Goal: Task Accomplishment & Management: Use online tool/utility

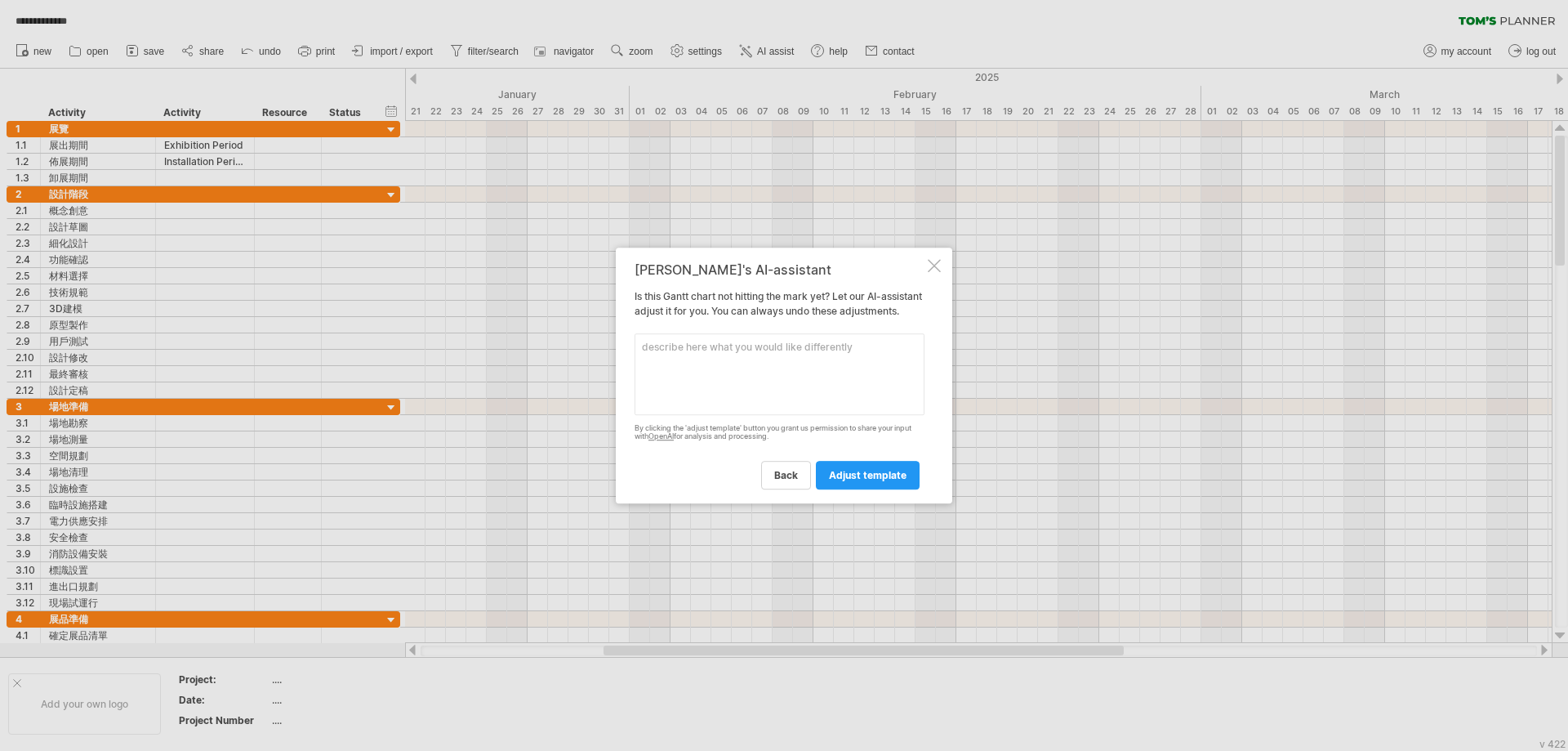
click at [688, 370] on textarea at bounding box center [780, 374] width 290 height 82
click at [934, 259] on div at bounding box center [934, 266] width 13 height 13
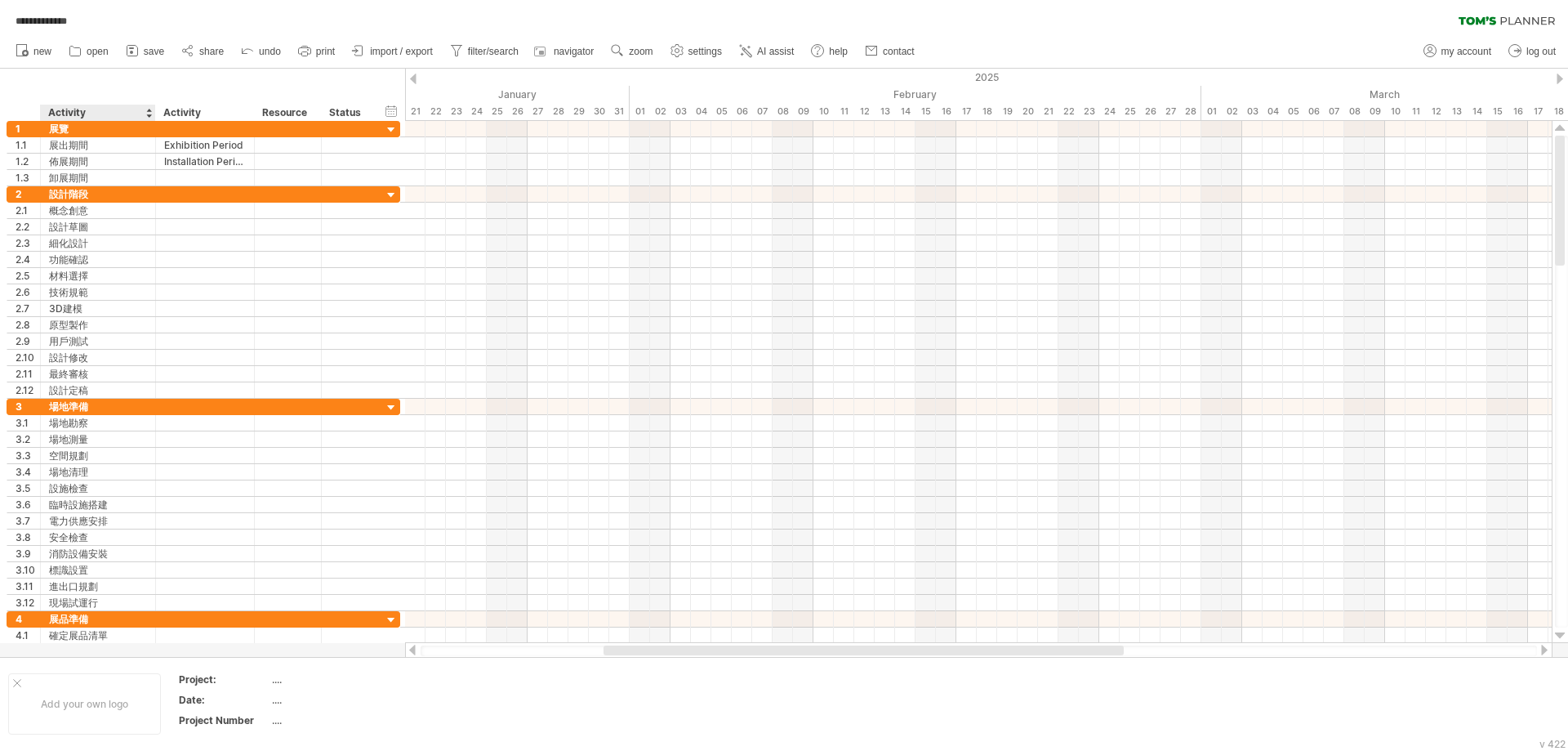
click at [95, 113] on div "Activity" at bounding box center [97, 112] width 98 height 16
click at [97, 113] on input "********" at bounding box center [97, 112] width 98 height 16
type input "**********"
click at [216, 113] on div "Activity" at bounding box center [204, 112] width 82 height 16
type input "**********"
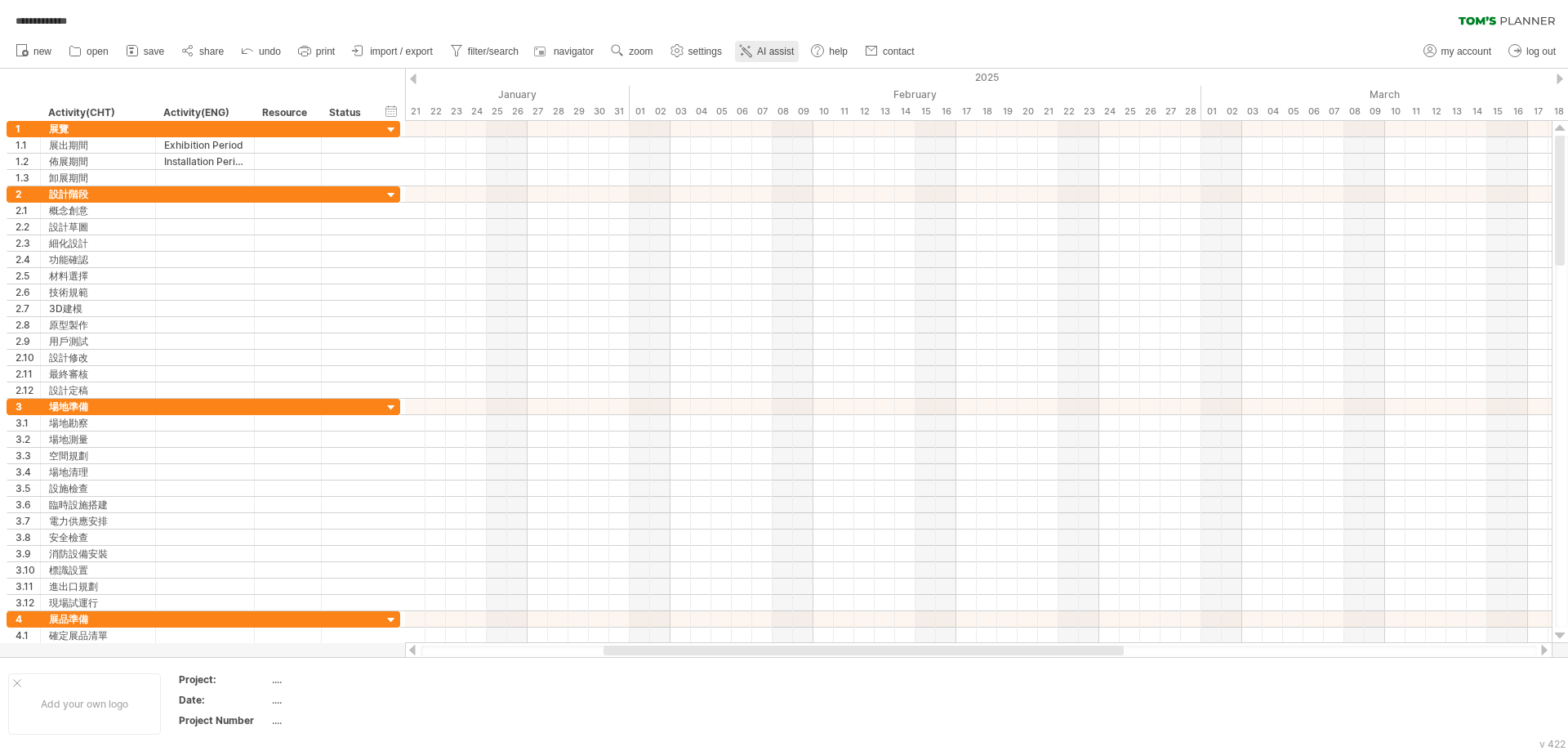
click at [779, 51] on span "AI assist" at bounding box center [775, 52] width 37 height 11
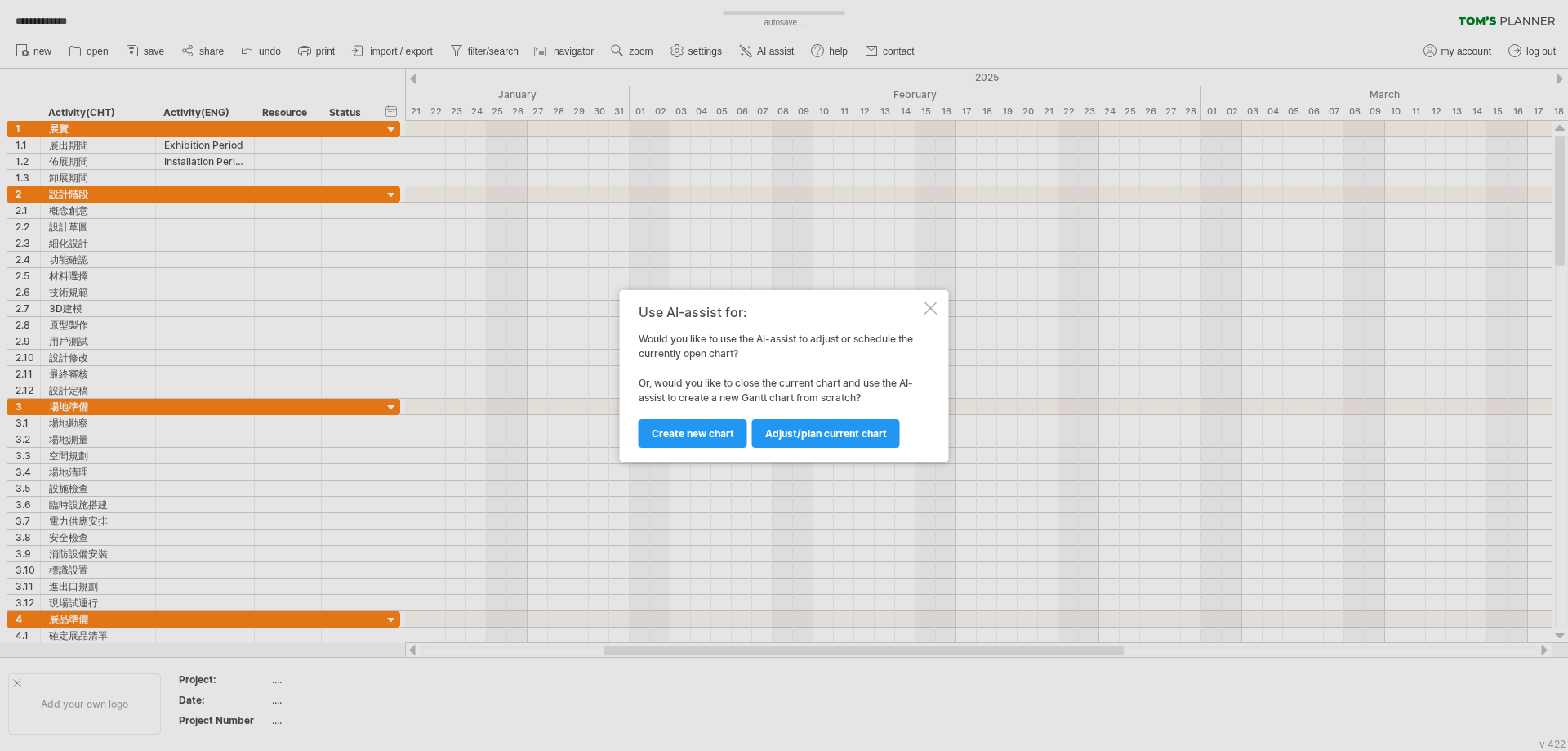
click at [799, 433] on span "Adjust/plan current chart" at bounding box center [826, 433] width 122 height 12
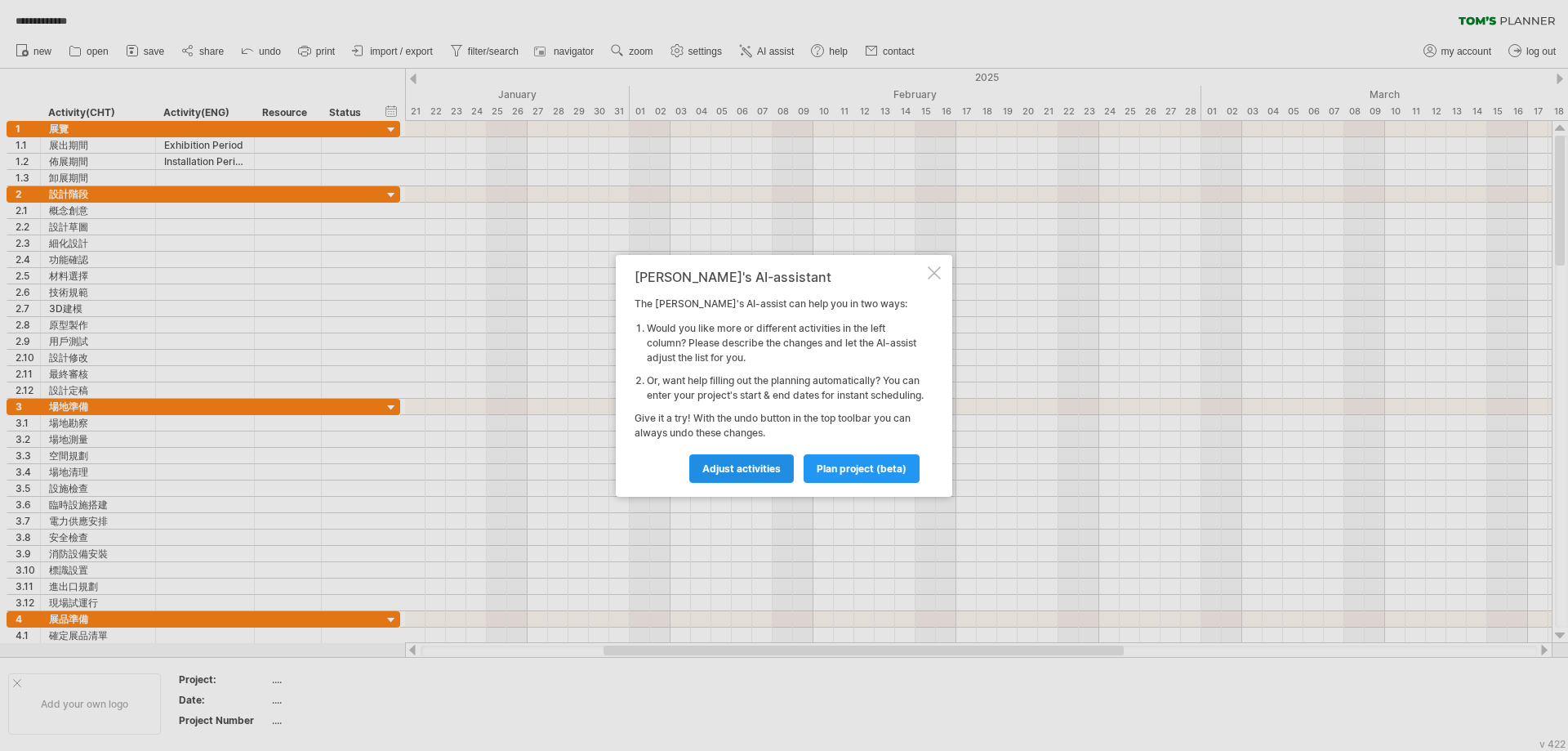
click at [735, 475] on span "Adjust activities" at bounding box center [741, 468] width 78 height 12
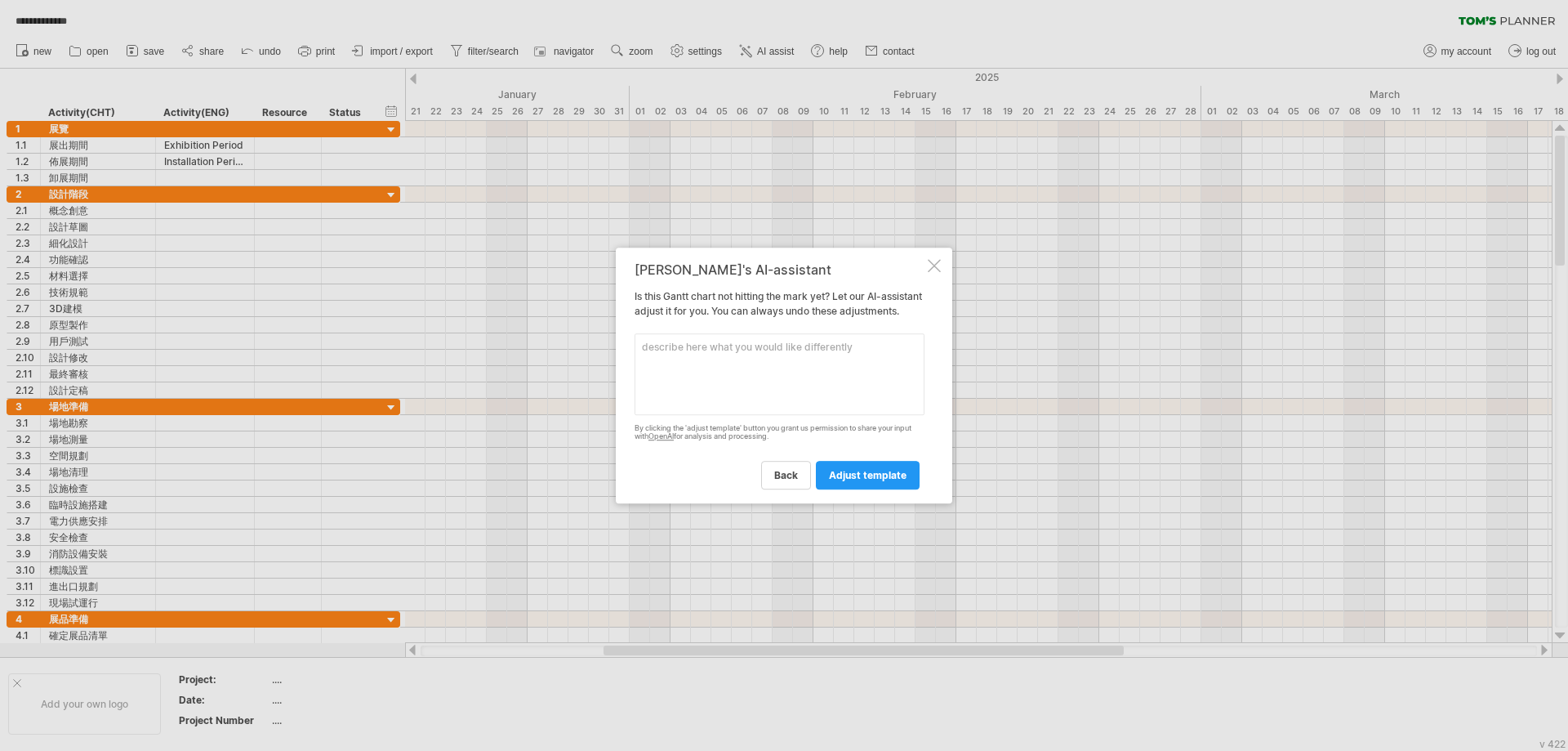
click at [773, 366] on textarea at bounding box center [780, 374] width 290 height 82
drag, startPoint x: 731, startPoint y: 352, endPoint x: 682, endPoint y: 359, distance: 49.5
click at [704, 352] on textarea "請將Activity(CHT)欄位的內容，翻譯成英文後填入" at bounding box center [780, 374] width 290 height 82
drag, startPoint x: 663, startPoint y: 356, endPoint x: 744, endPoint y: 359, distance: 81.1
click at [744, 359] on textarea "請將Activity(CHT)欄位的內容，翻譯成英文後填入" at bounding box center [780, 374] width 290 height 82
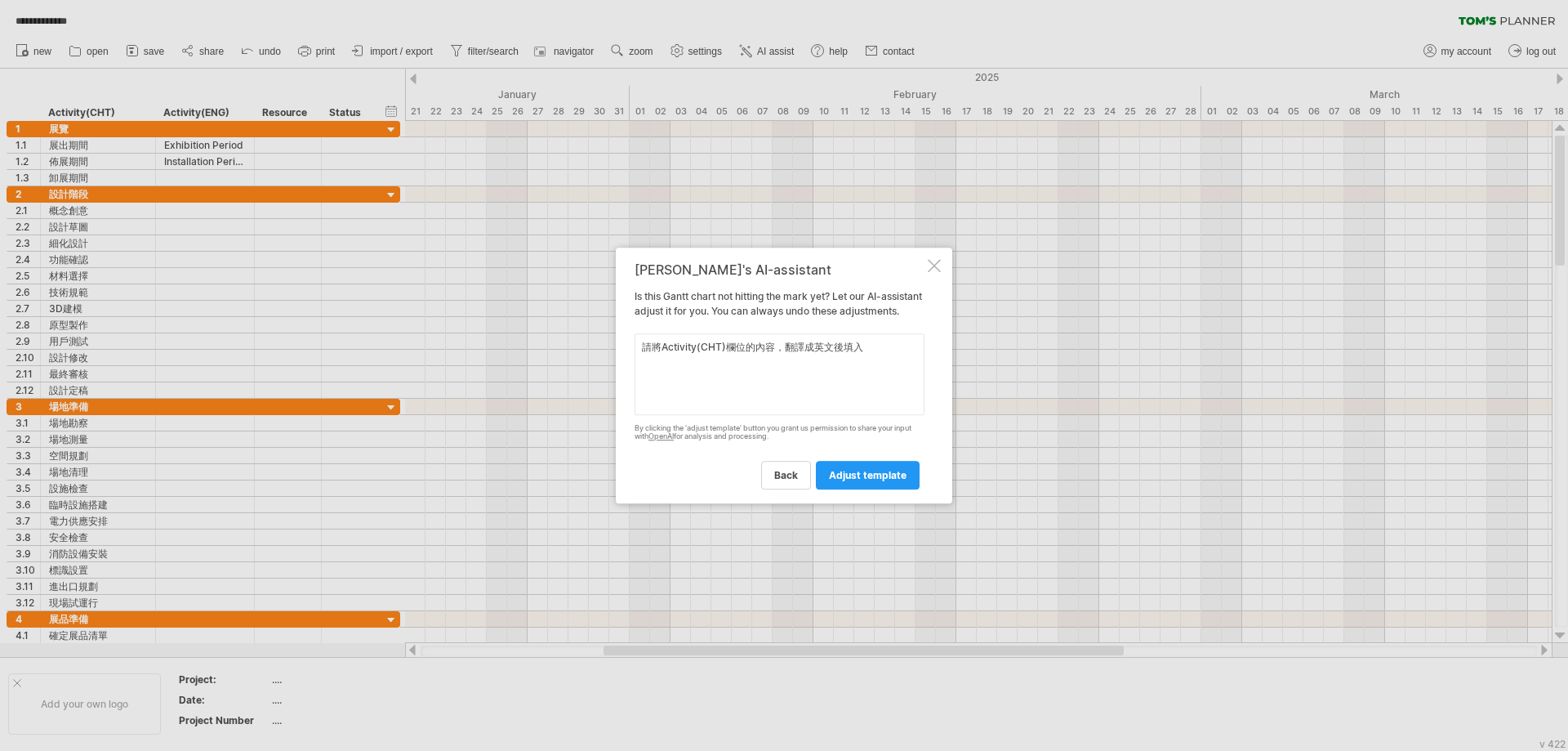
click at [873, 357] on textarea "請將Activity(CHT)欄位的內容，翻譯成英文後填入" at bounding box center [780, 374] width 290 height 82
paste textarea "Activity(CHT)欄位"
drag, startPoint x: 701, startPoint y: 365, endPoint x: 694, endPoint y: 376, distance: 13.0
click at [685, 370] on textarea "請將Activity(CHT)欄位的內容，翻譯成英文後填入Activity(CHT)欄位" at bounding box center [780, 374] width 290 height 82
type textarea "請將Activity(CHT)欄位的內容，翻譯成英文後填入Activity(ENG)欄位中"
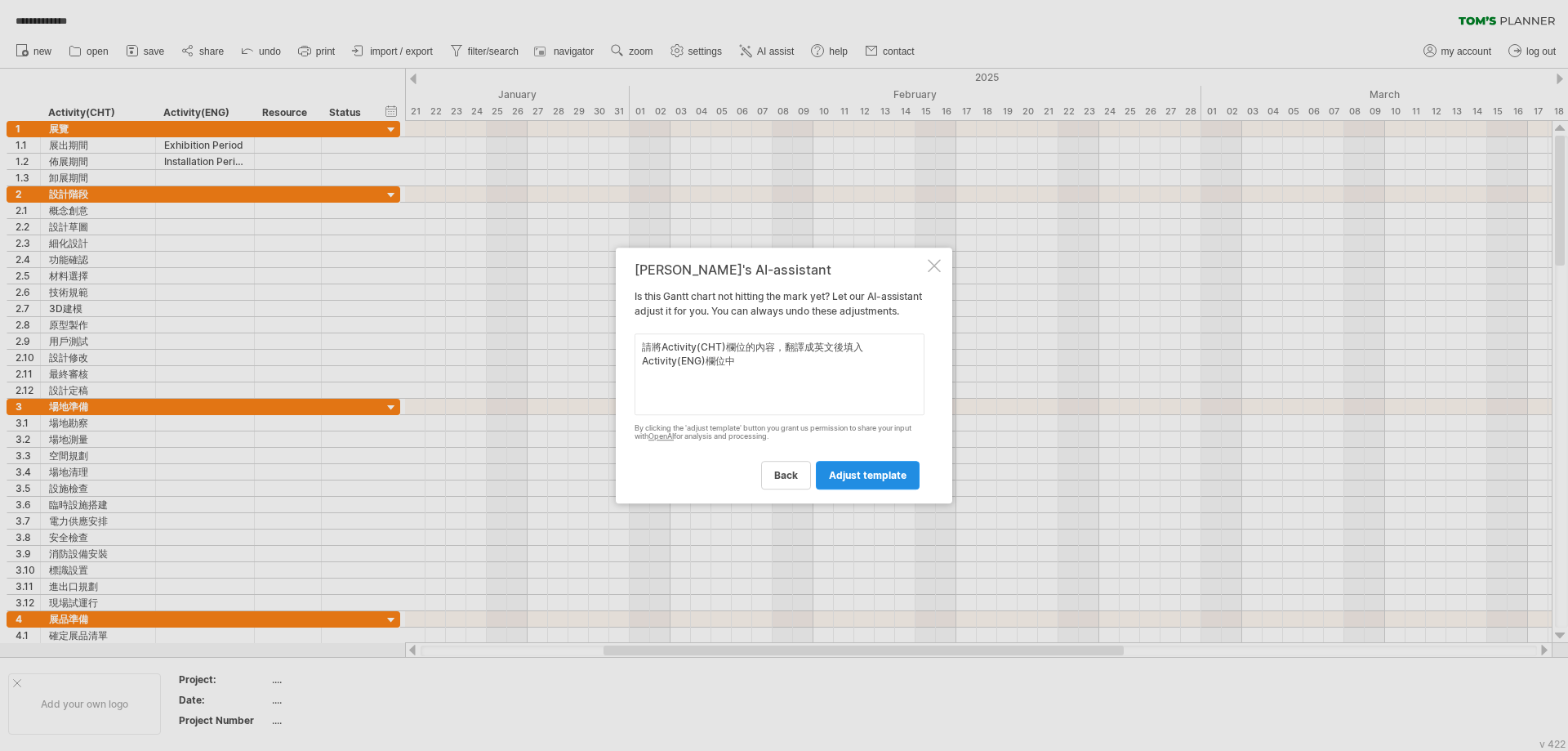
click at [869, 480] on span "adjust template" at bounding box center [867, 475] width 77 height 12
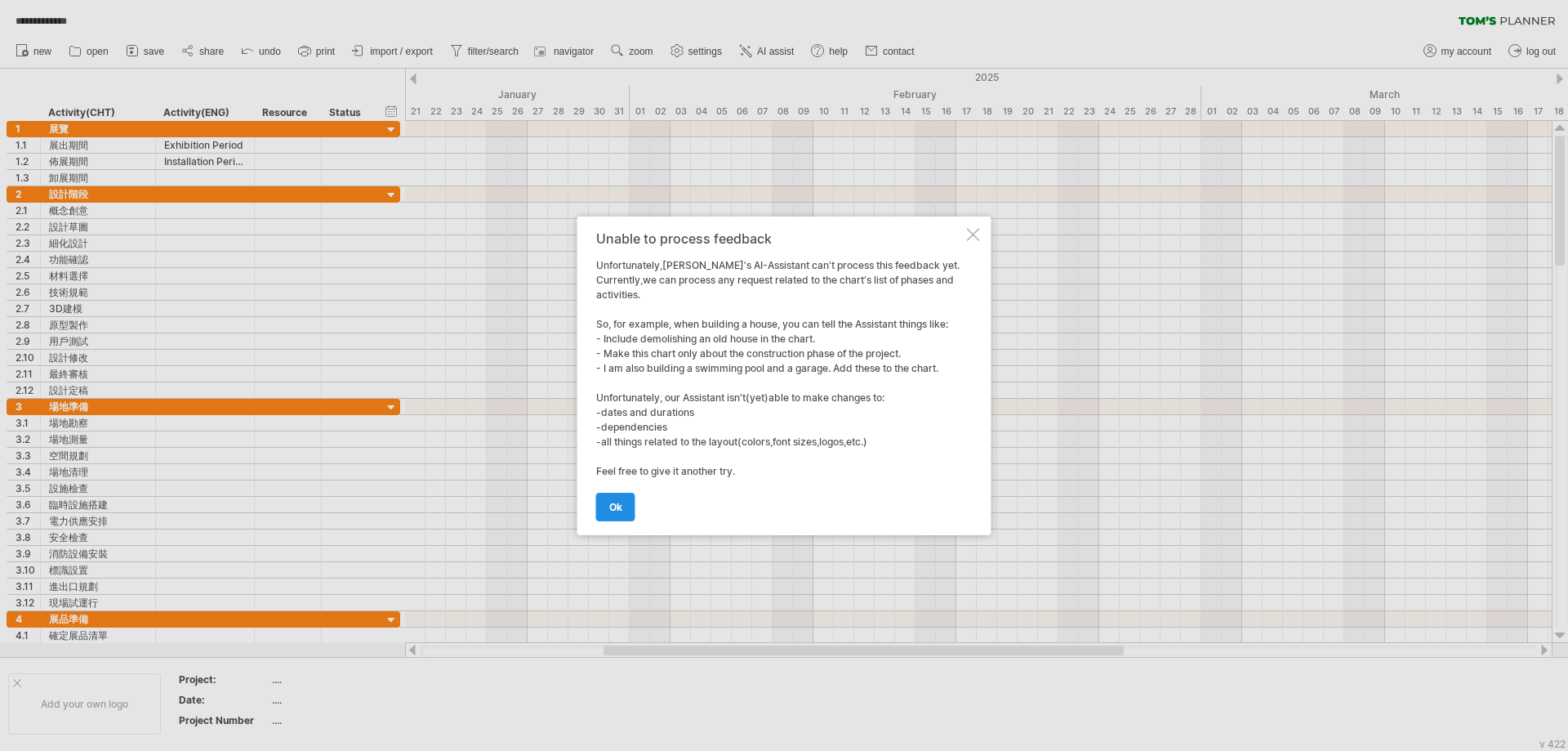
click at [612, 509] on span "ok" at bounding box center [616, 507] width 13 height 12
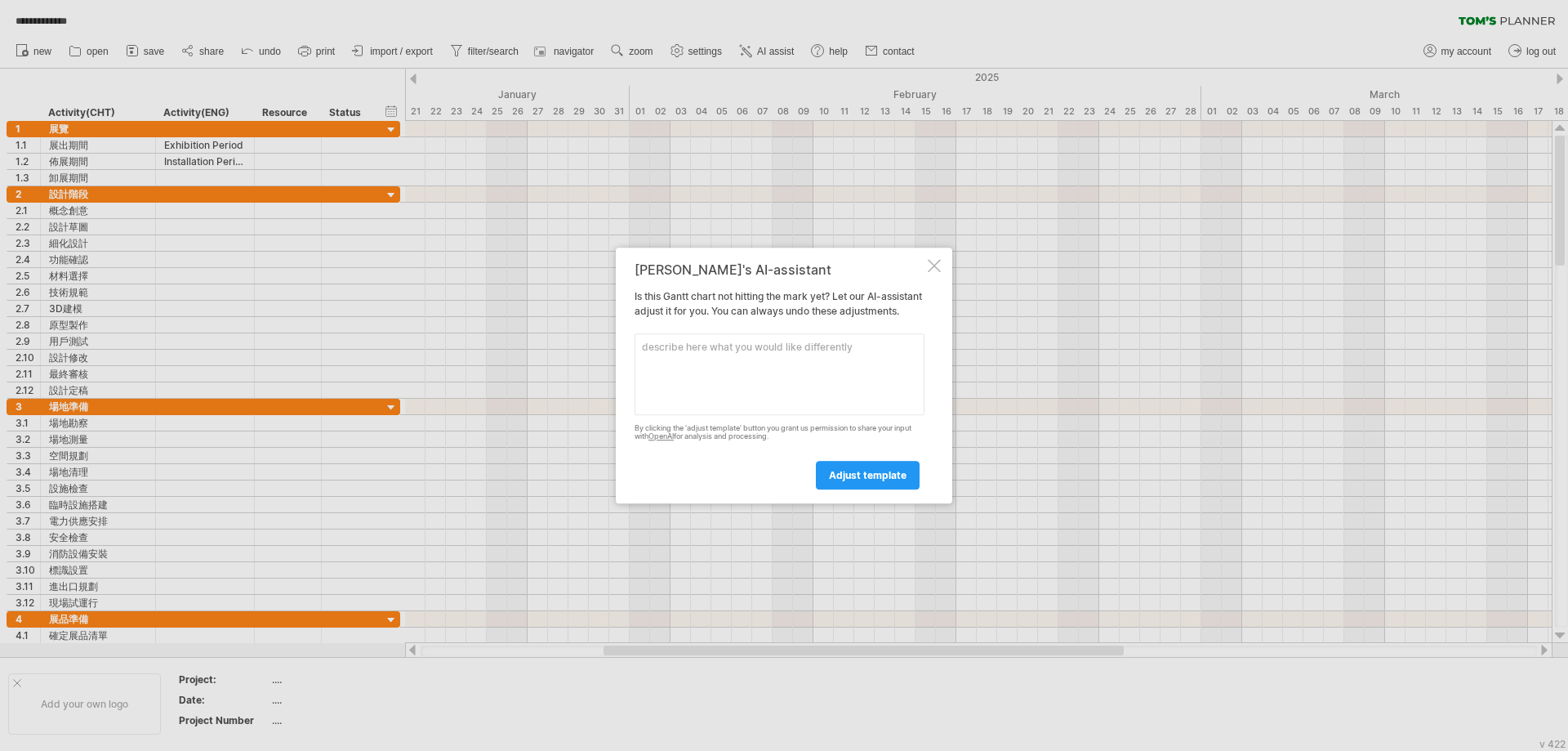
click at [933, 260] on div at bounding box center [934, 266] width 13 height 13
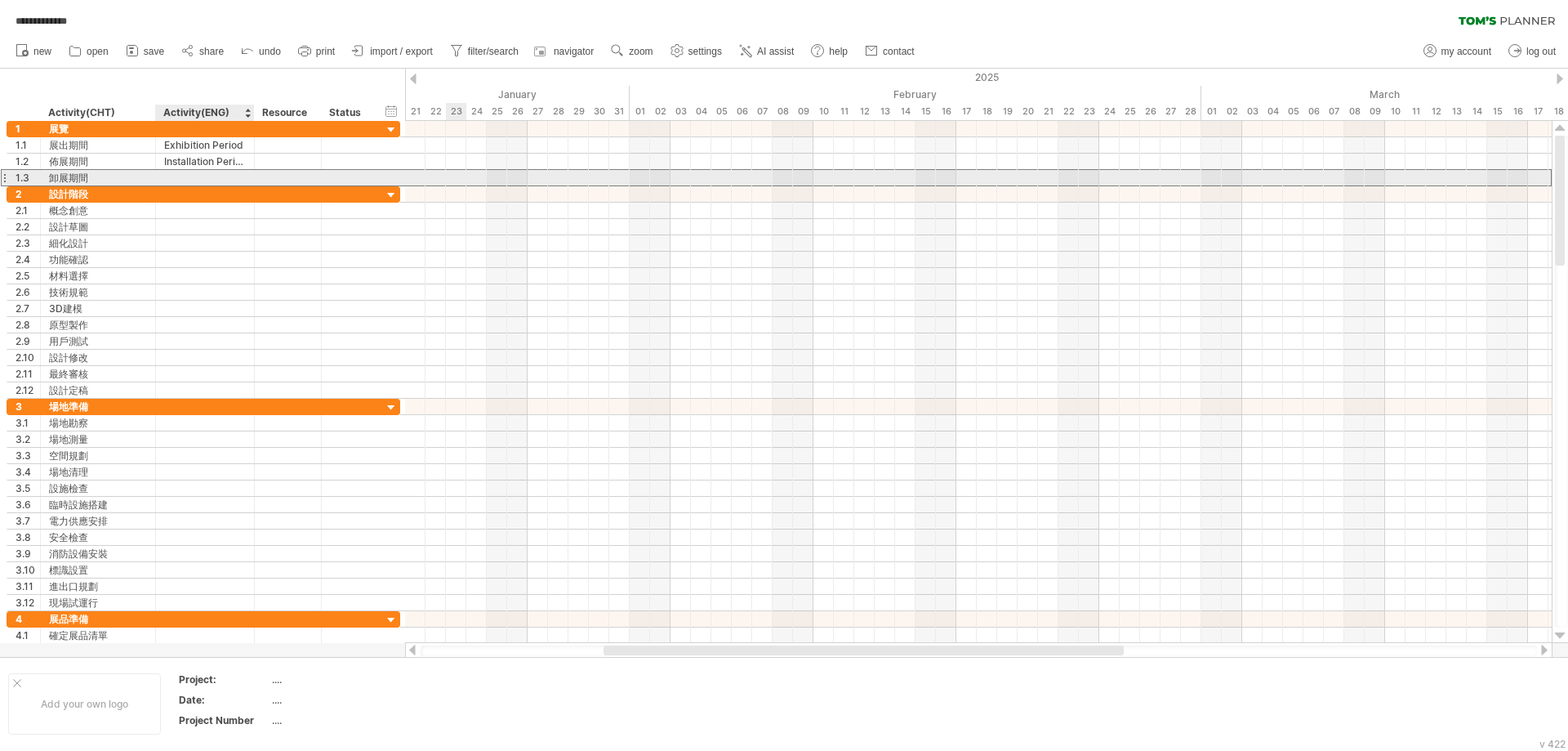
click at [194, 173] on div at bounding box center [205, 177] width 82 height 15
click at [198, 174] on input "text" at bounding box center [205, 177] width 82 height 15
type input "**********"
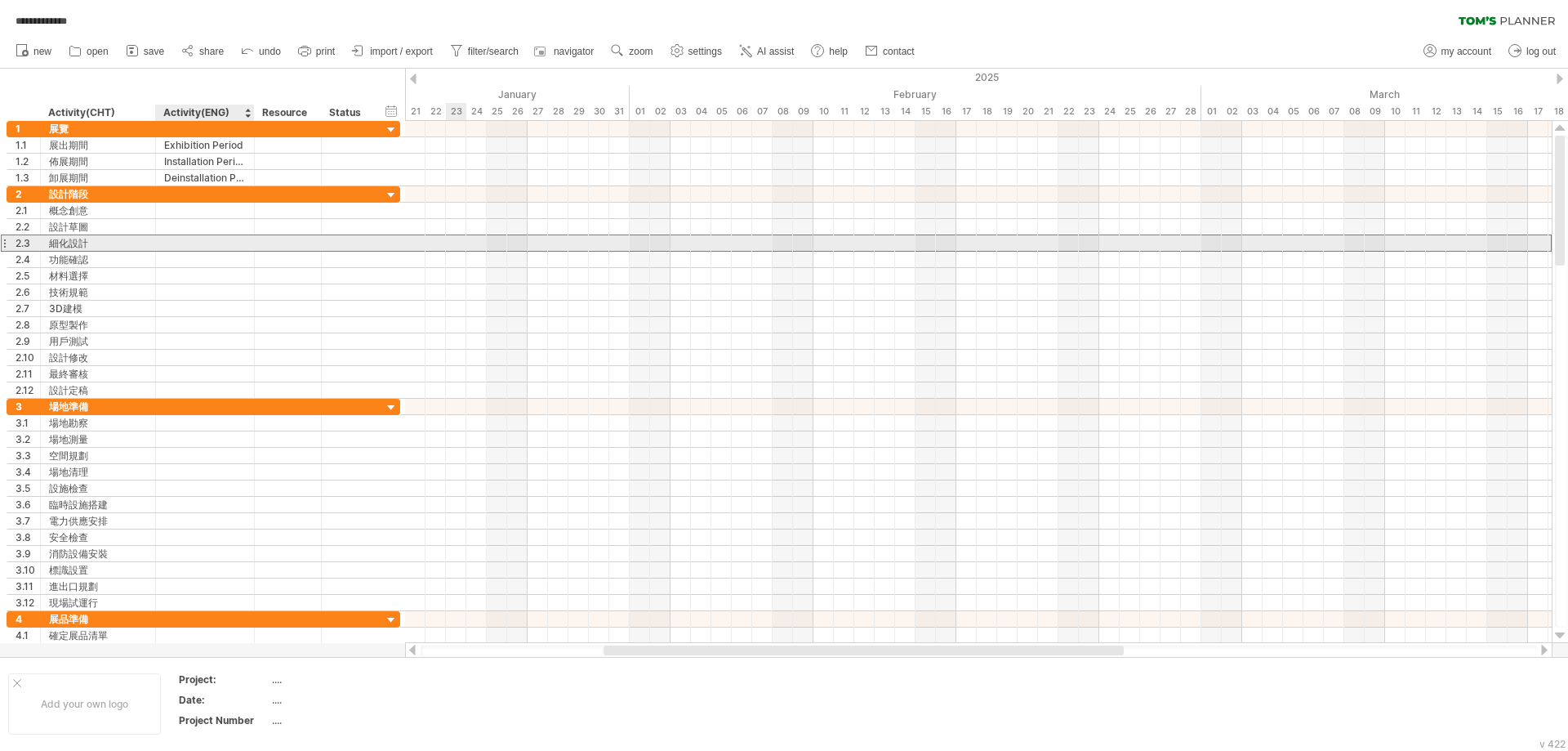
click at [199, 239] on div at bounding box center [205, 243] width 82 height 15
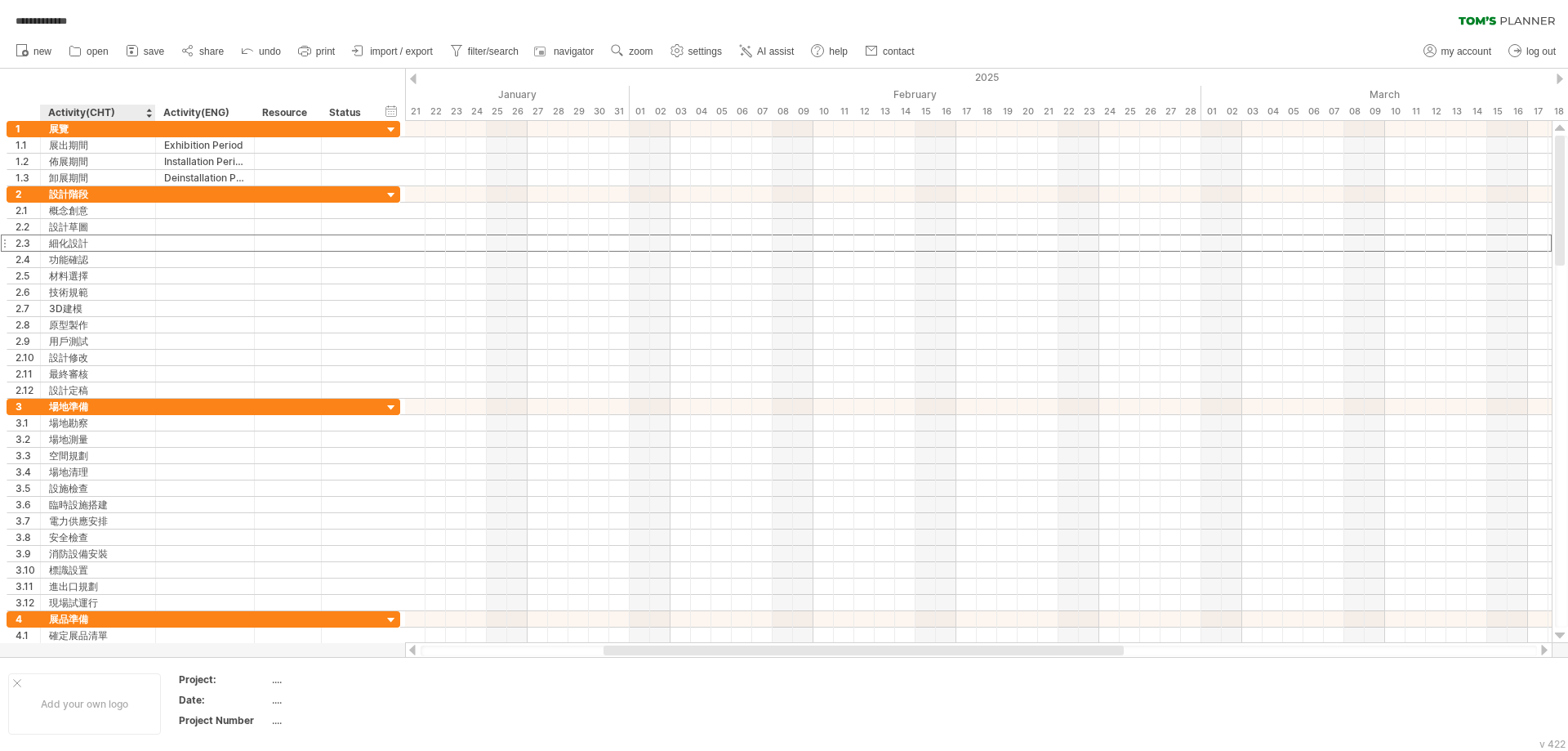
click at [155, 113] on div "**********" at bounding box center [97, 112] width 115 height 16
drag, startPoint x: 153, startPoint y: 109, endPoint x: 125, endPoint y: 116, distance: 28.9
click at [125, 116] on div at bounding box center [128, 112] width 6 height 16
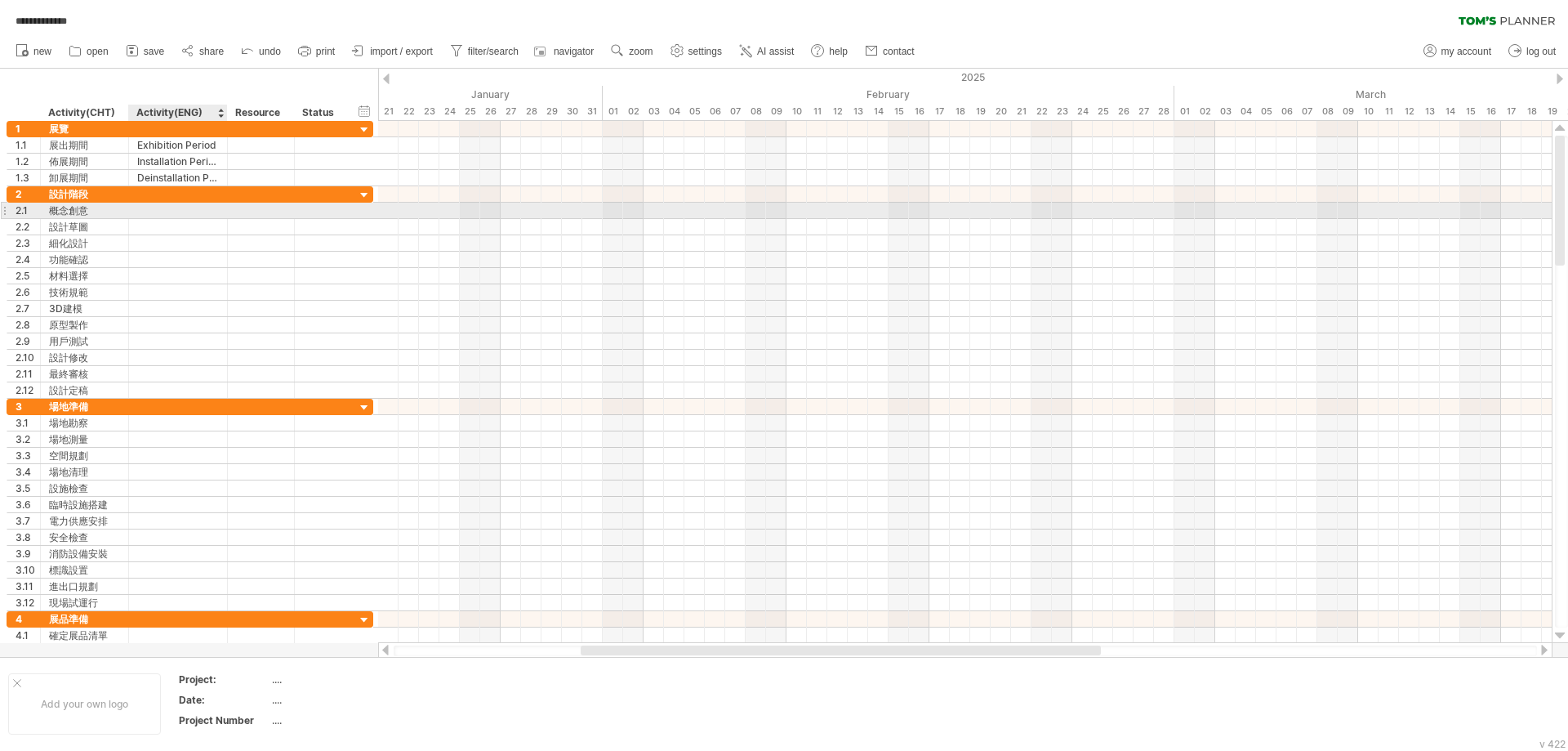
click at [154, 210] on div at bounding box center [178, 210] width 82 height 15
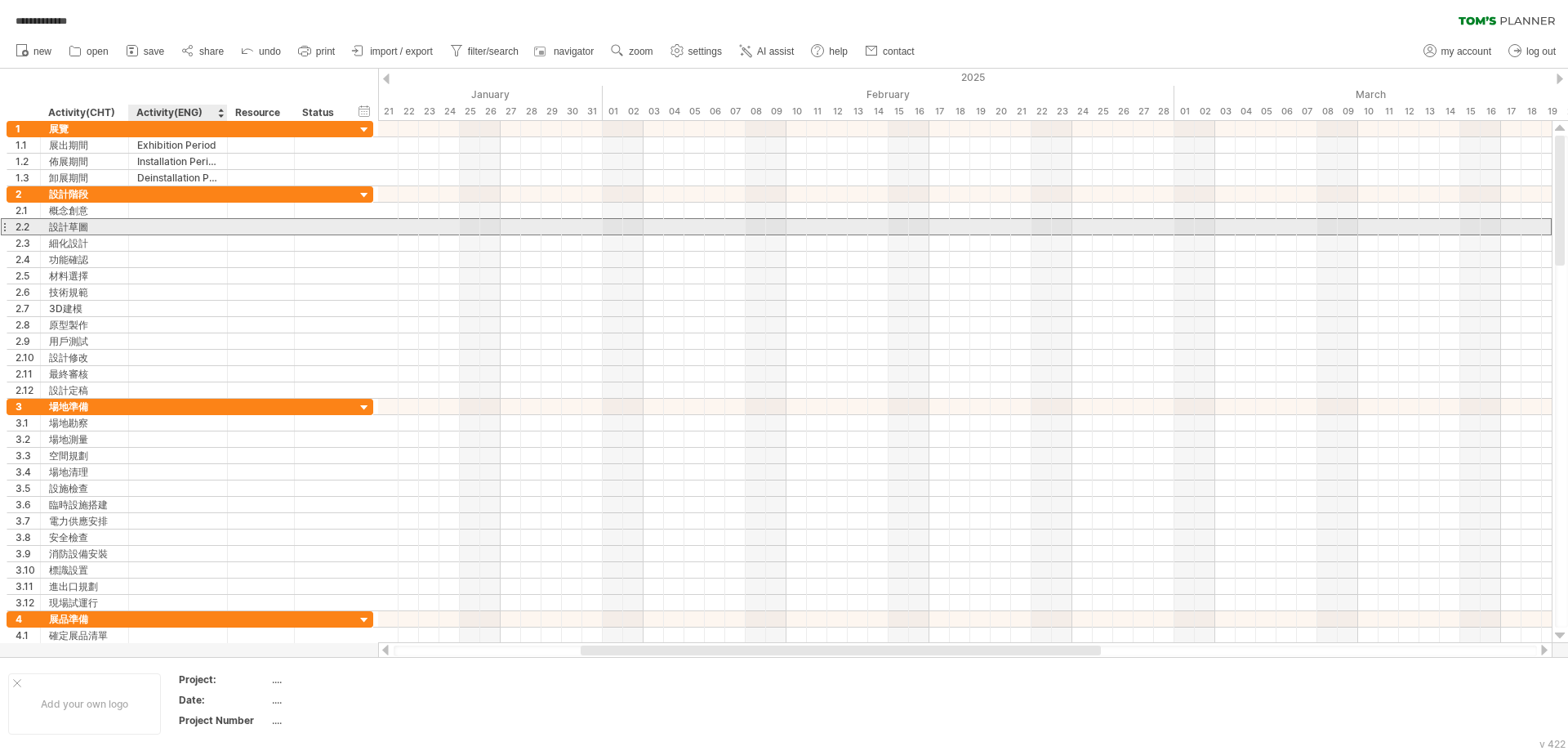
click at [144, 228] on div at bounding box center [178, 226] width 82 height 15
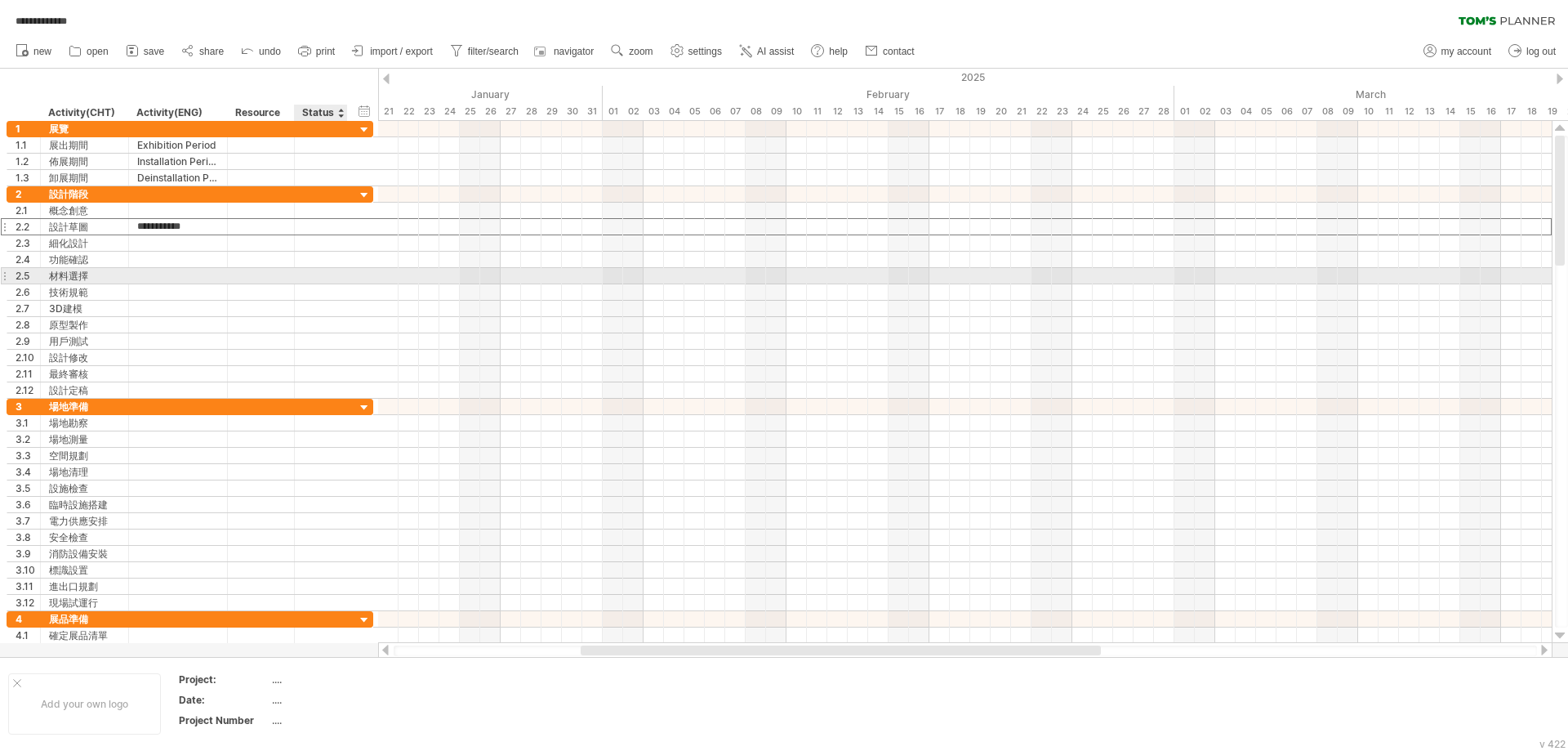
type input "**********"
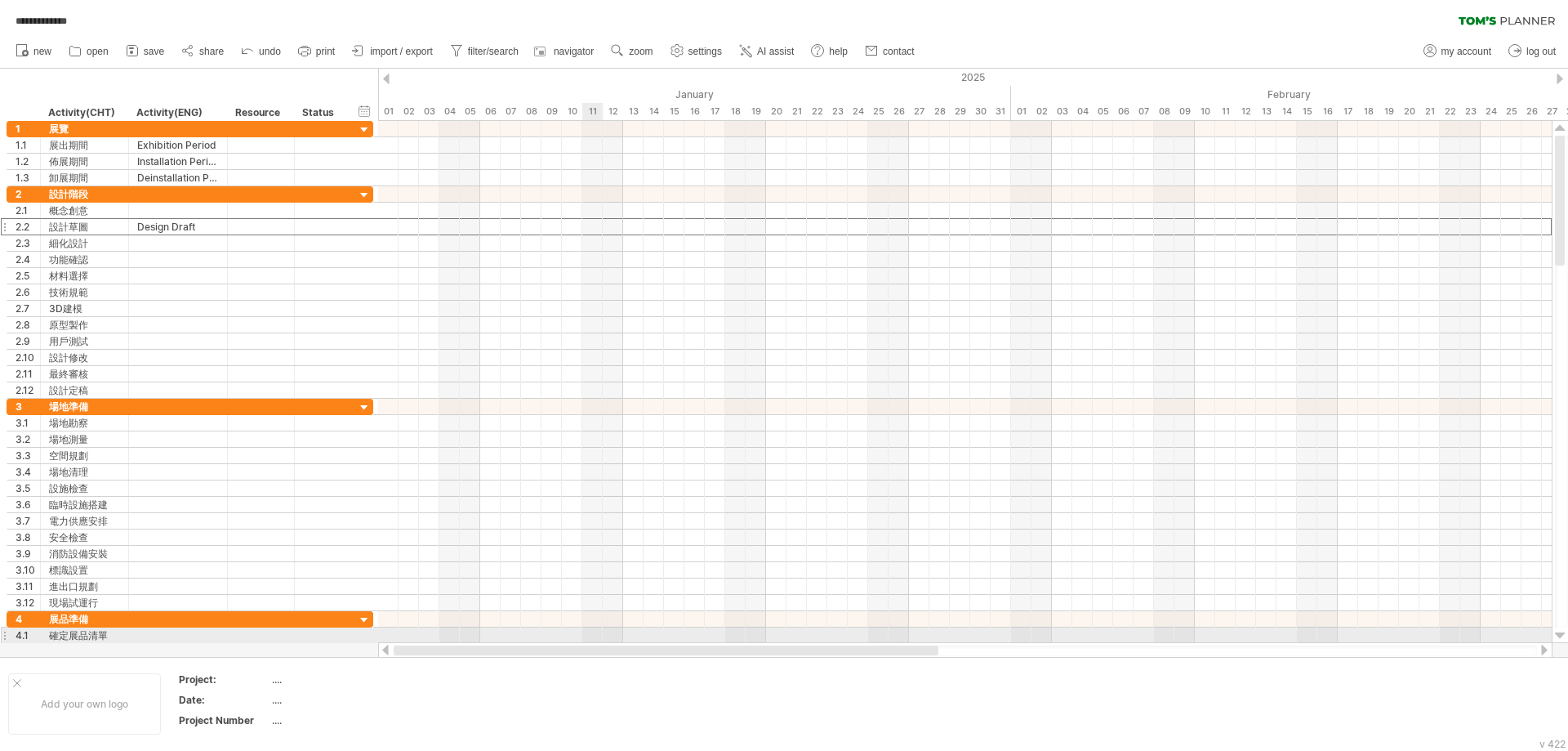
drag, startPoint x: 929, startPoint y: 651, endPoint x: 593, endPoint y: 592, distance: 341.1
click at [593, 622] on div "**********" at bounding box center [784, 376] width 1568 height 751
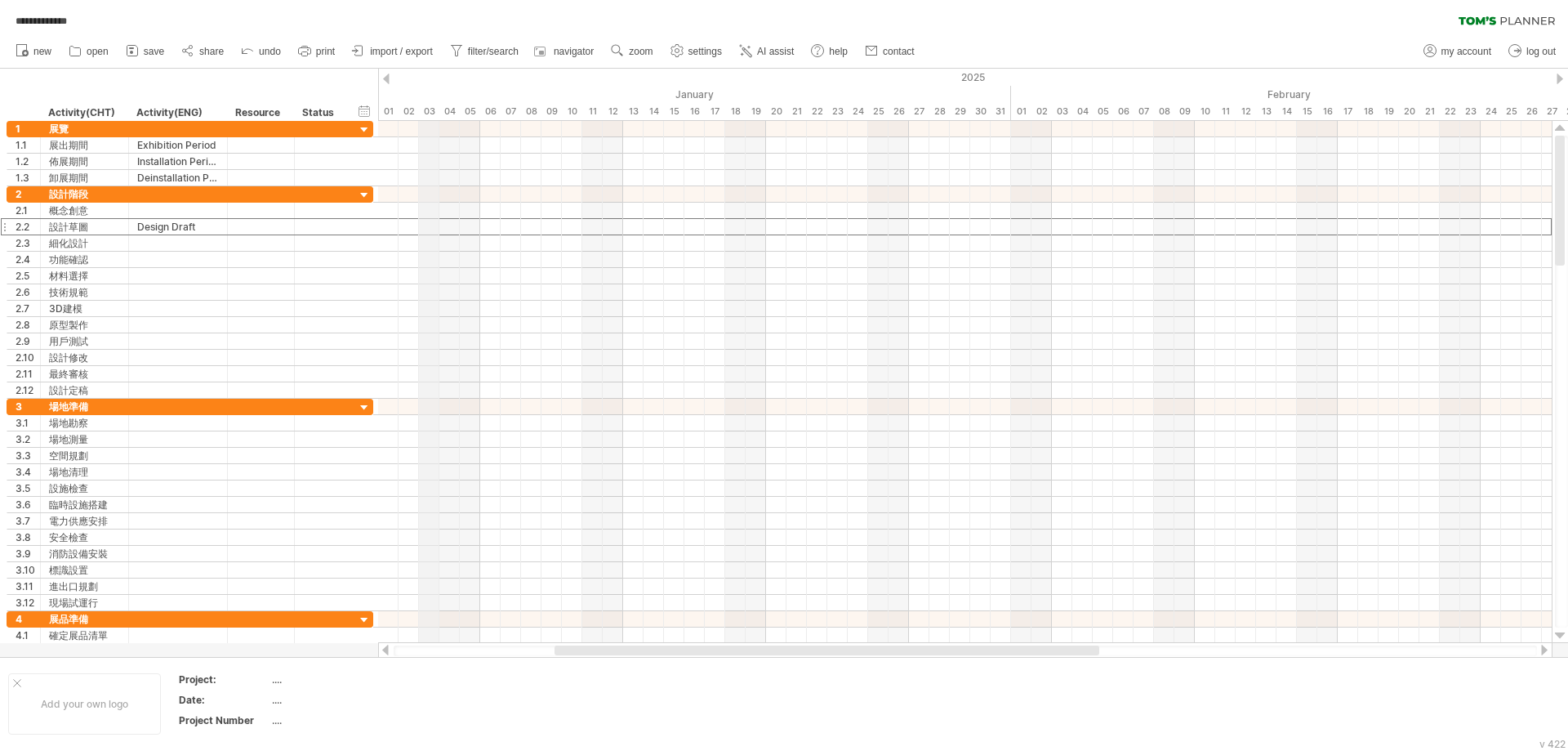
click at [387, 78] on div at bounding box center [386, 78] width 7 height 10
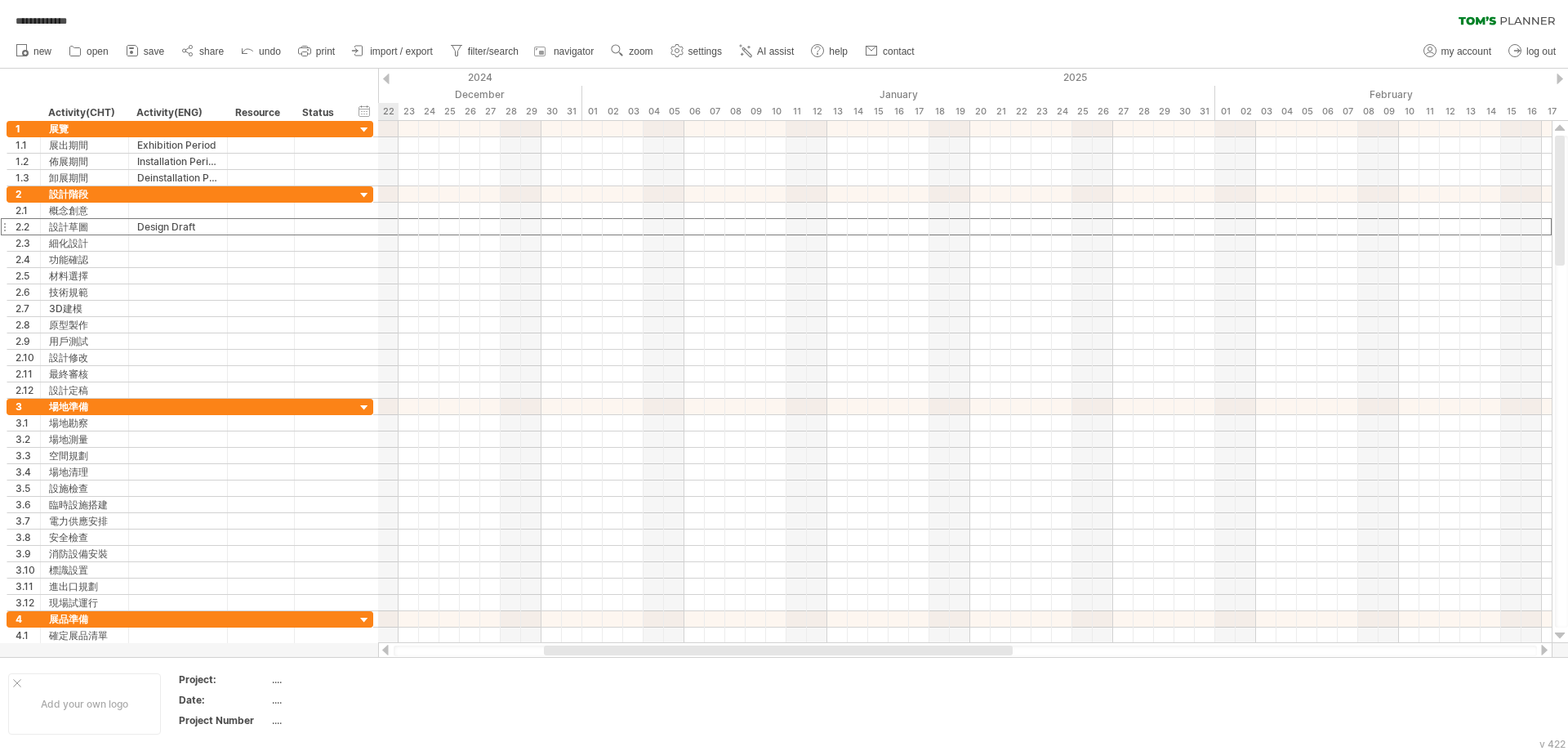
click at [1560, 75] on div at bounding box center [1560, 78] width 7 height 10
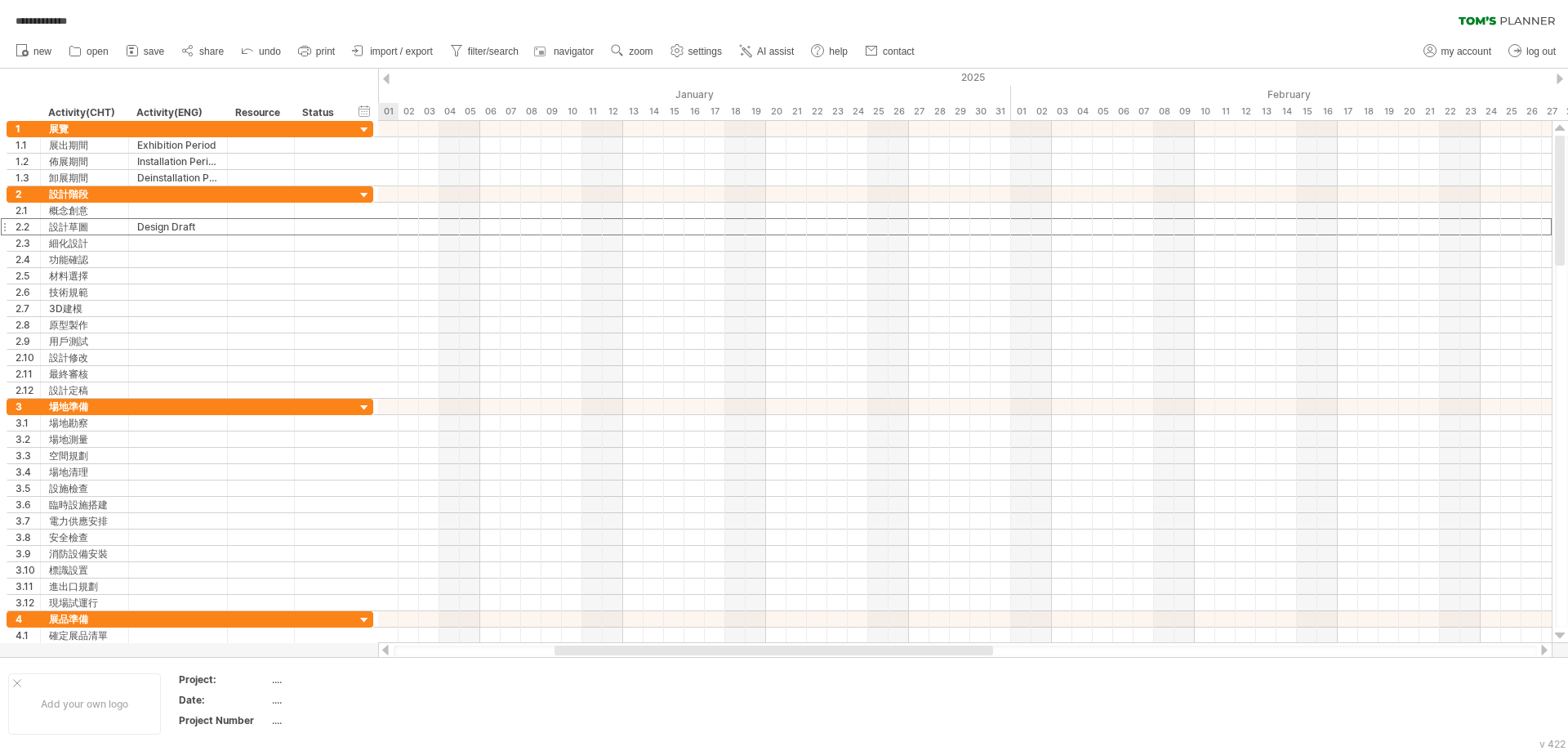
click at [1560, 75] on div at bounding box center [1560, 78] width 7 height 10
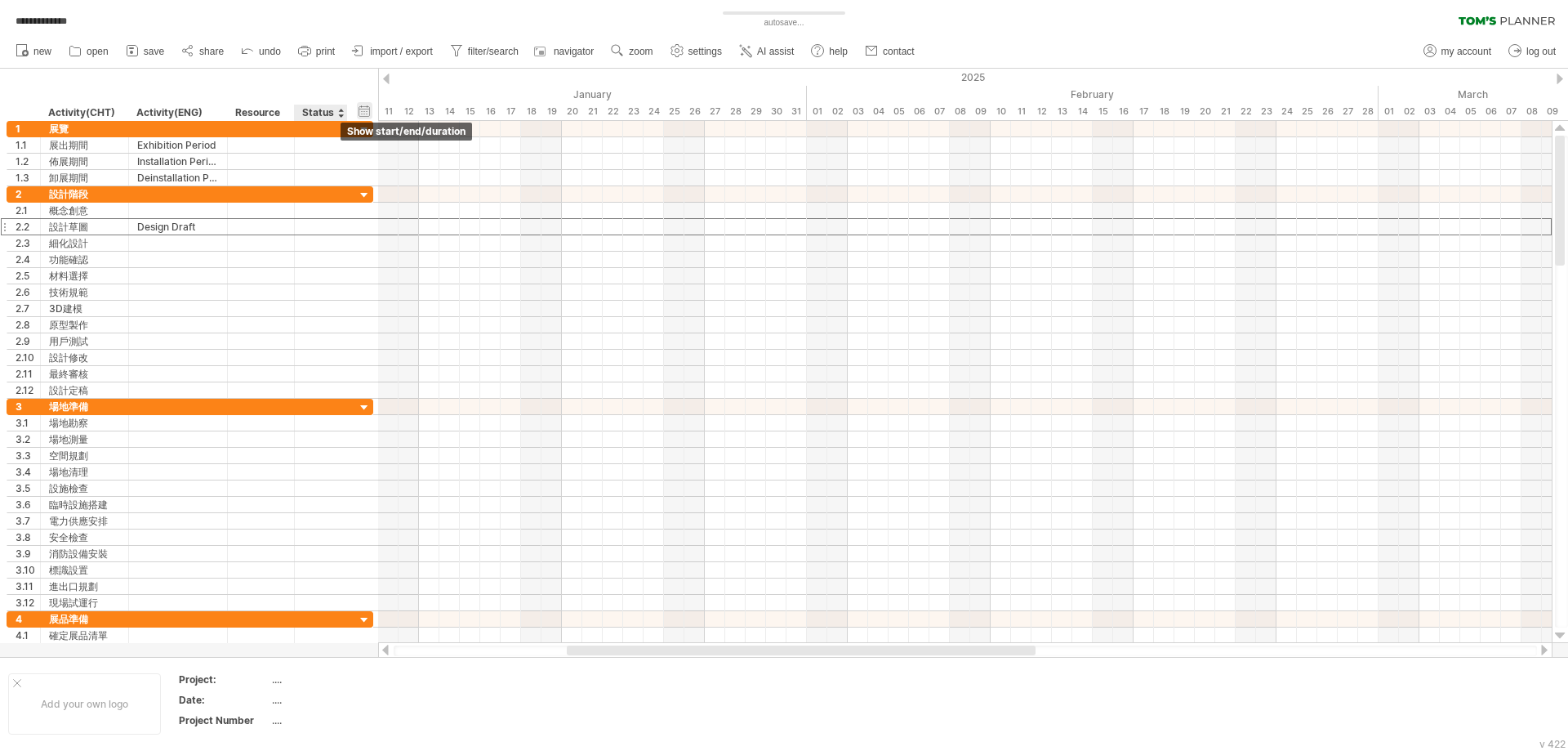
click at [364, 112] on div "hide start/end/duration show start/end/duration" at bounding box center [365, 110] width 15 height 17
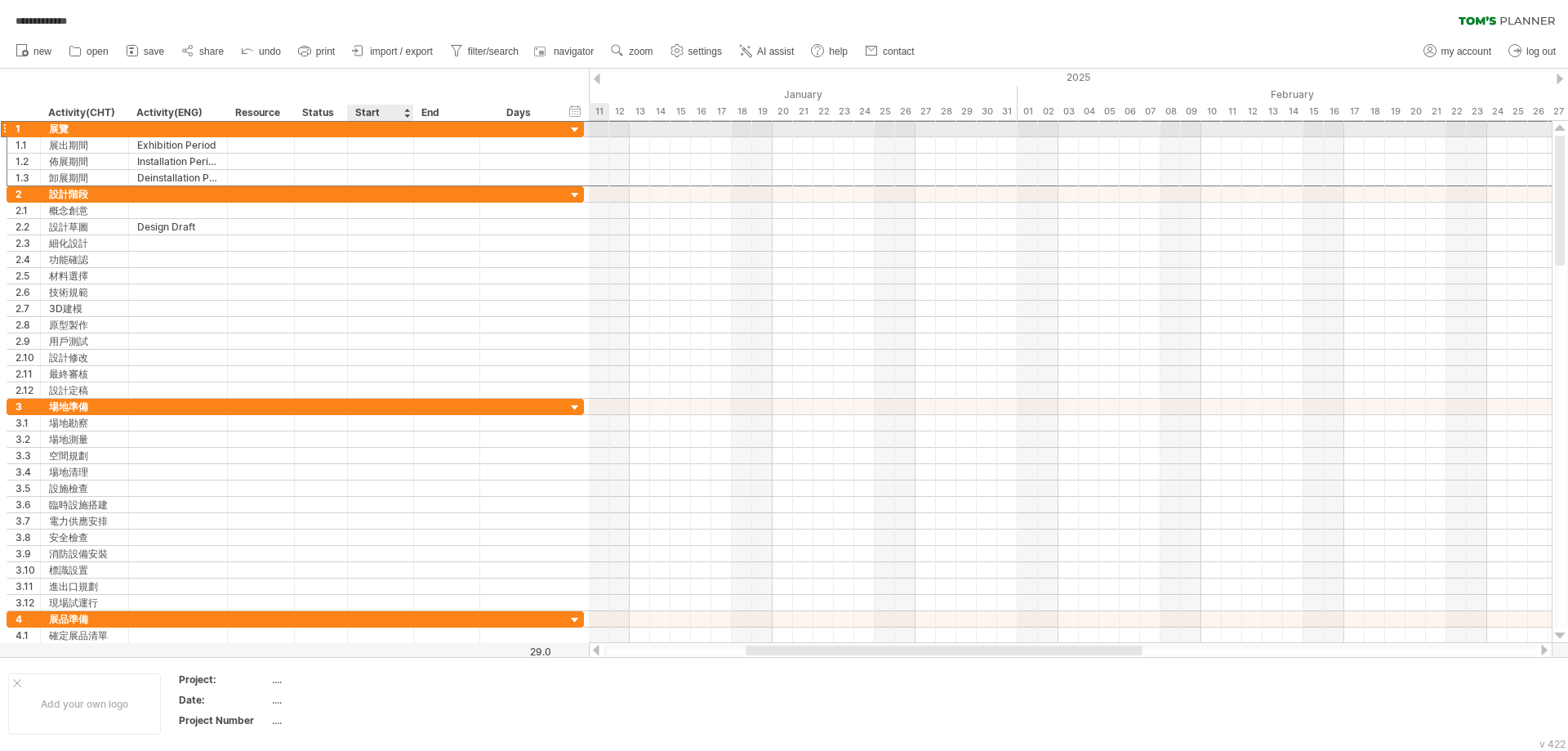
click at [374, 126] on div at bounding box center [381, 128] width 66 height 15
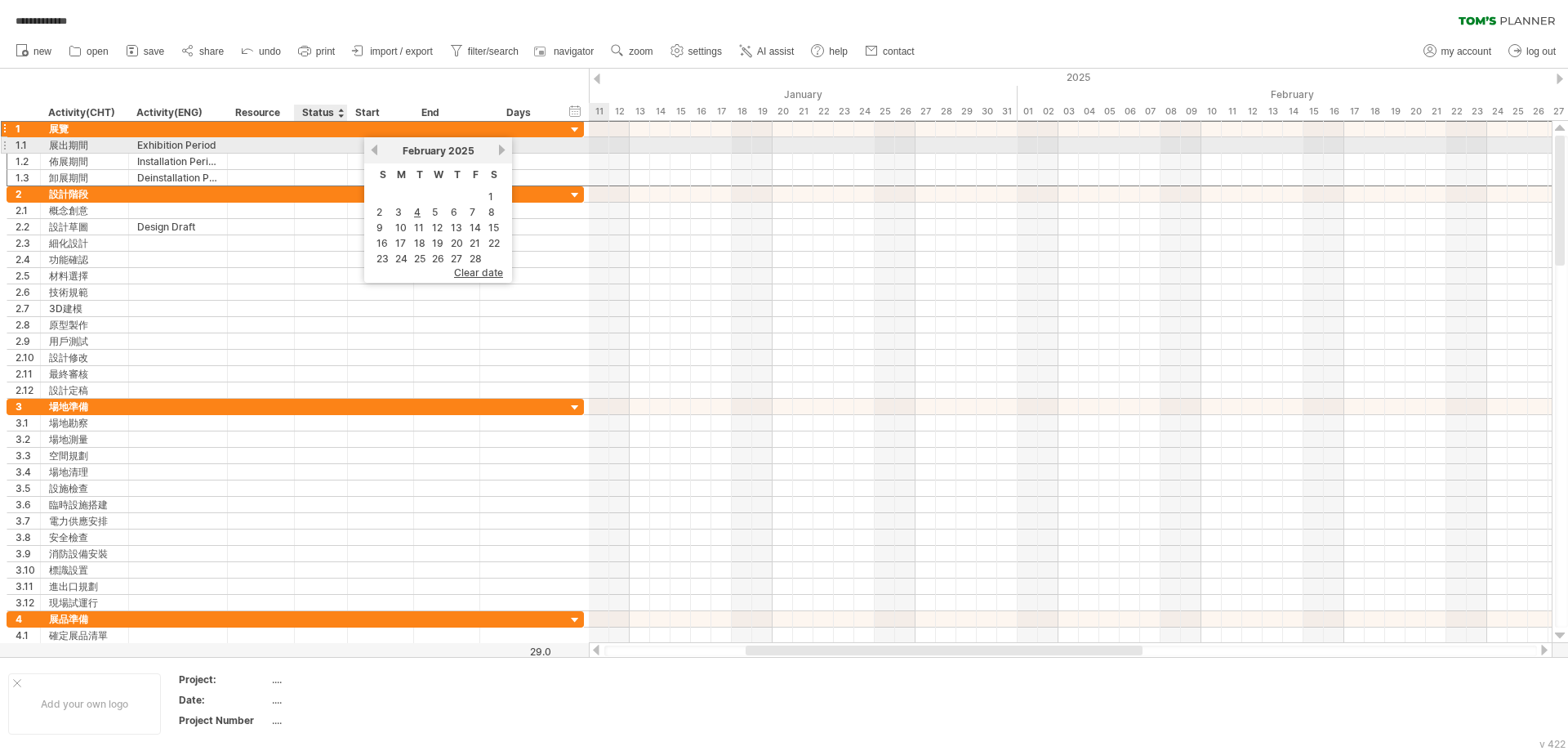
click at [355, 146] on div at bounding box center [381, 145] width 66 height 15
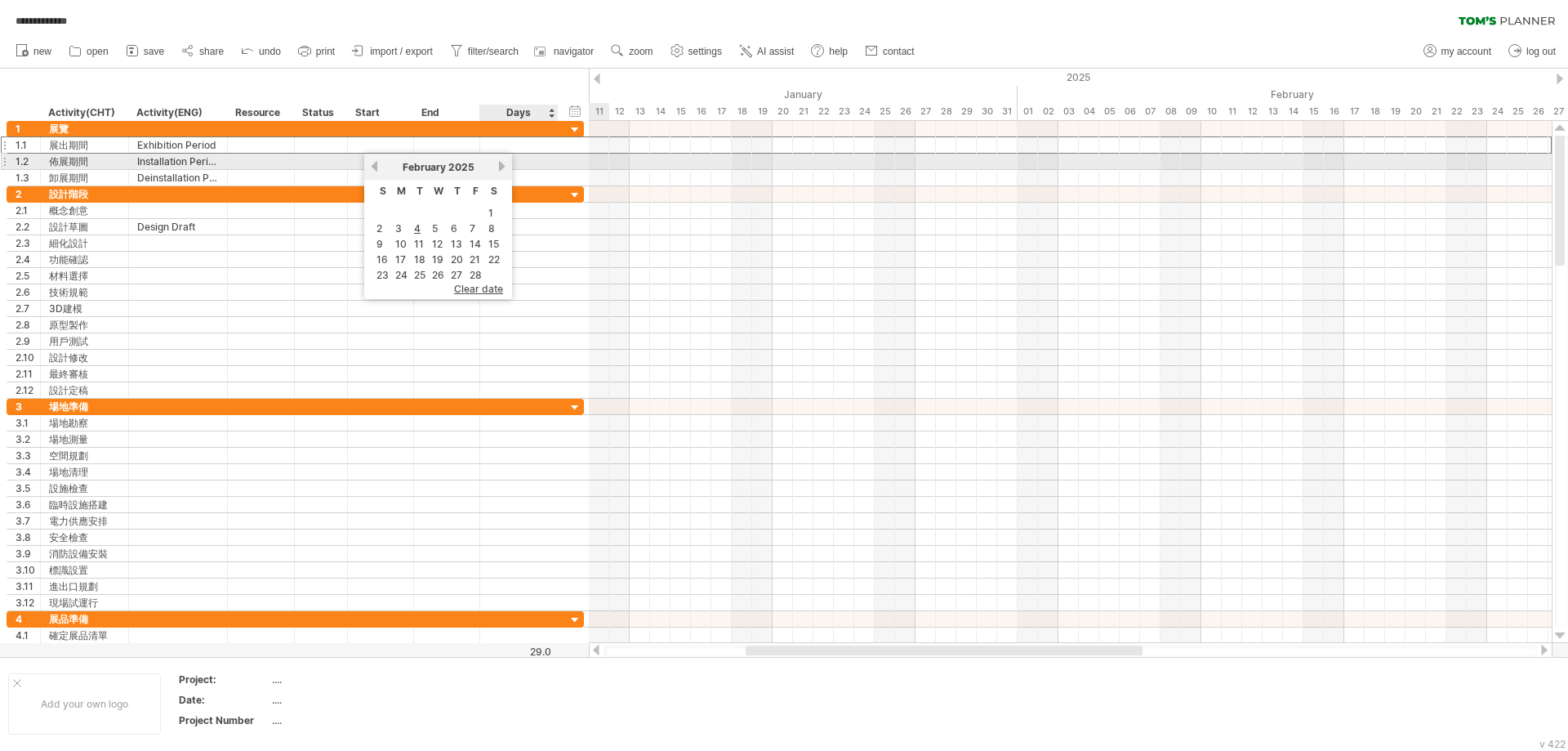
click at [504, 165] on link "next" at bounding box center [502, 166] width 12 height 12
click at [504, 165] on link "next" at bounding box center [503, 166] width 12 height 12
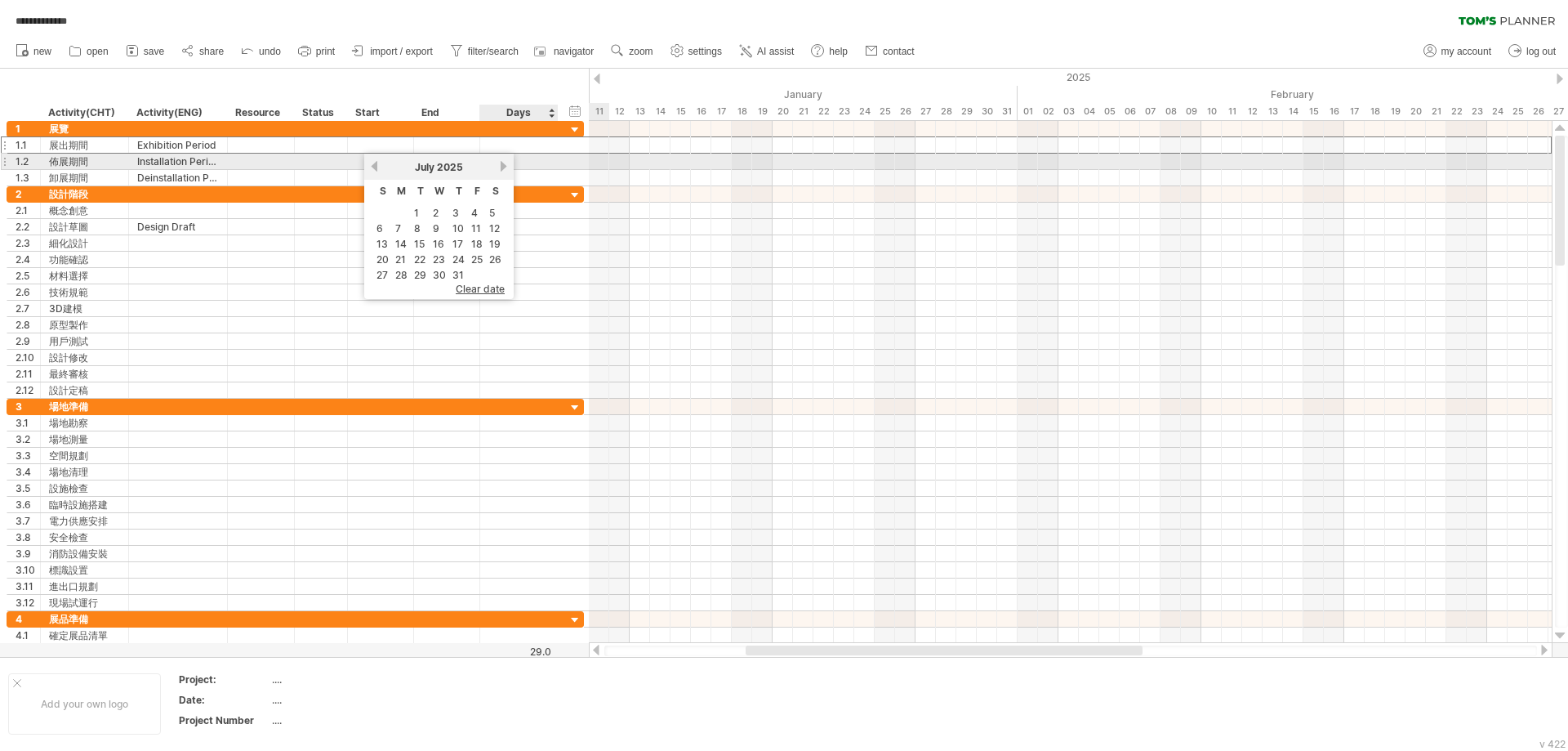
click at [504, 165] on link "next" at bounding box center [503, 166] width 12 height 12
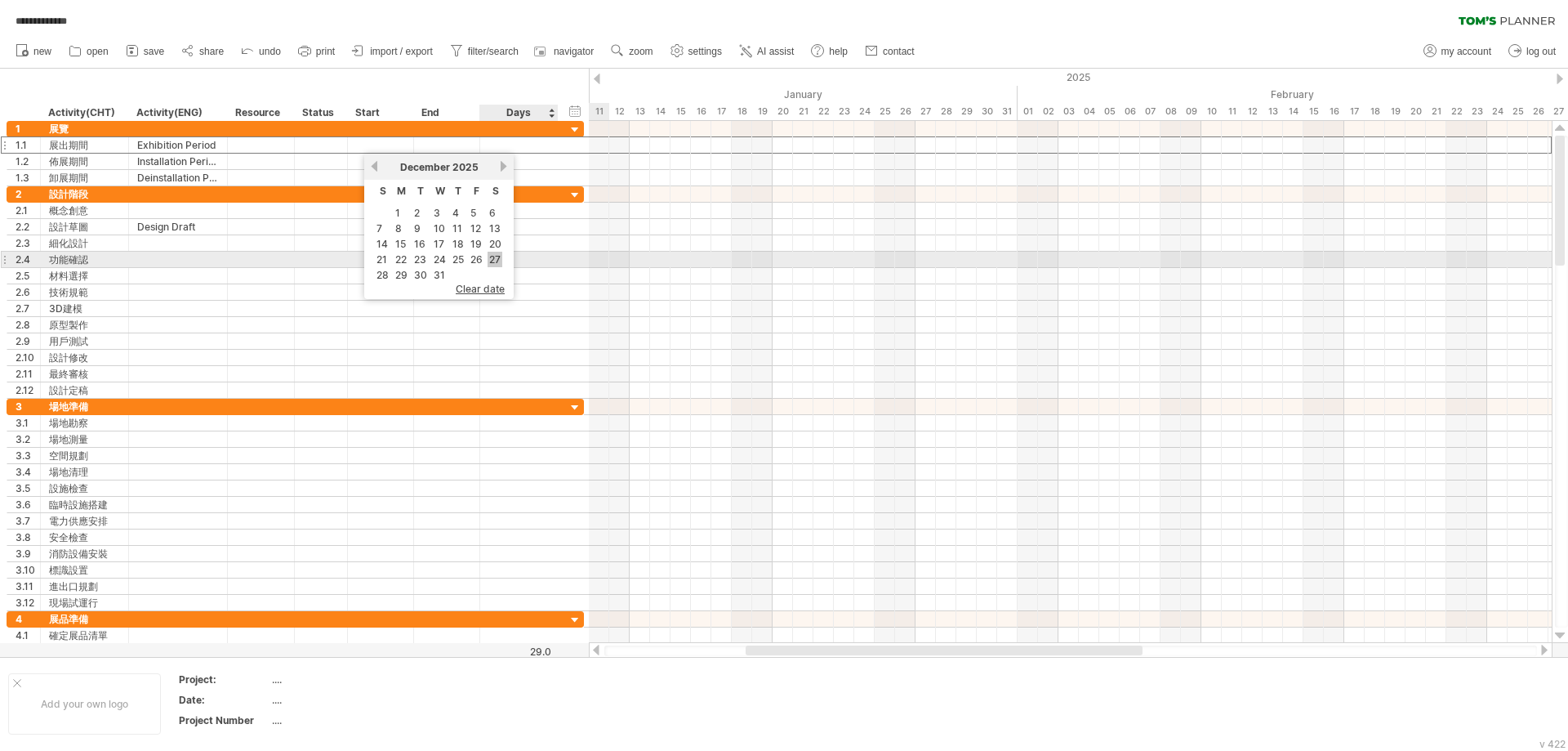
click at [496, 257] on link "27" at bounding box center [495, 259] width 15 height 15
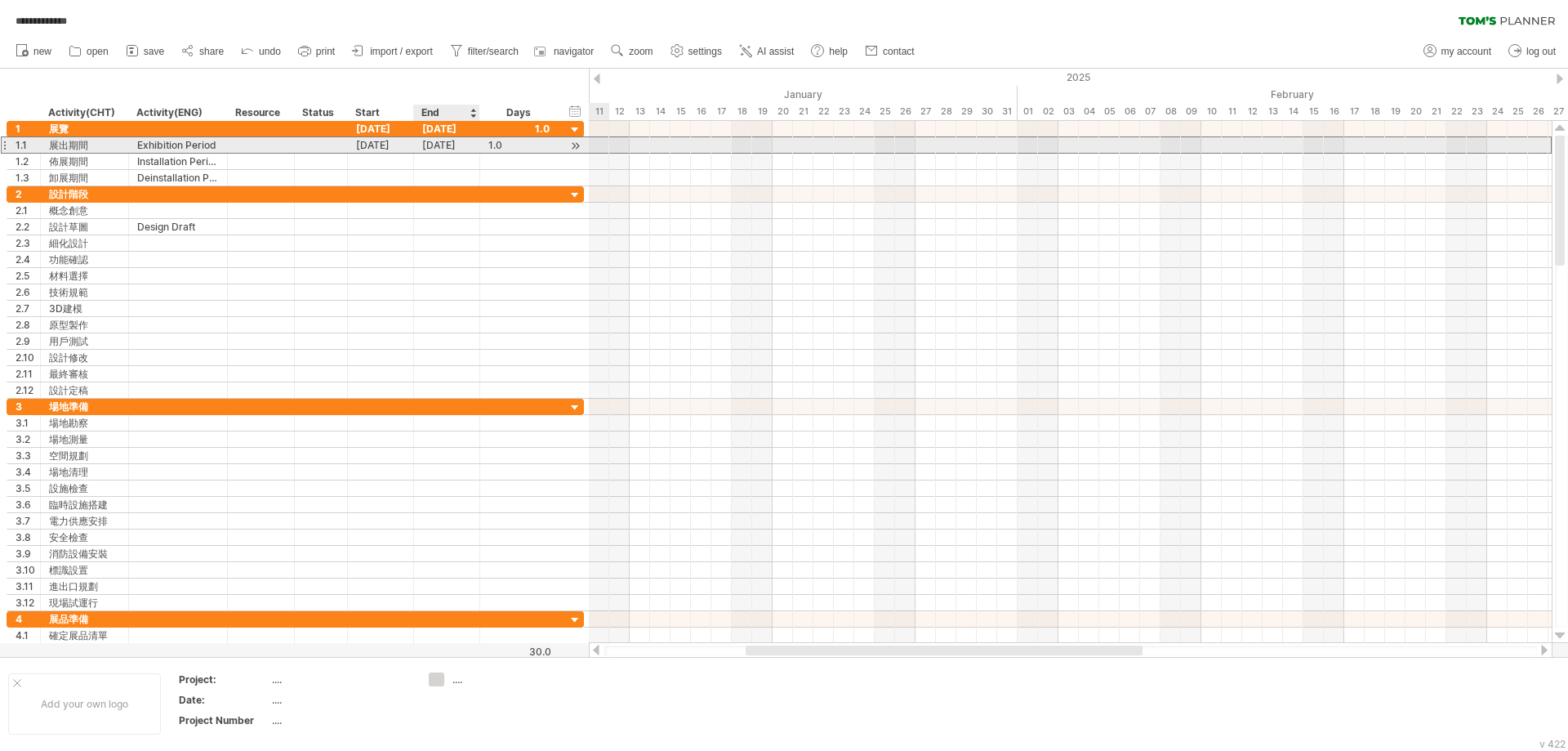
click at [452, 146] on div "[DATE]" at bounding box center [447, 145] width 66 height 15
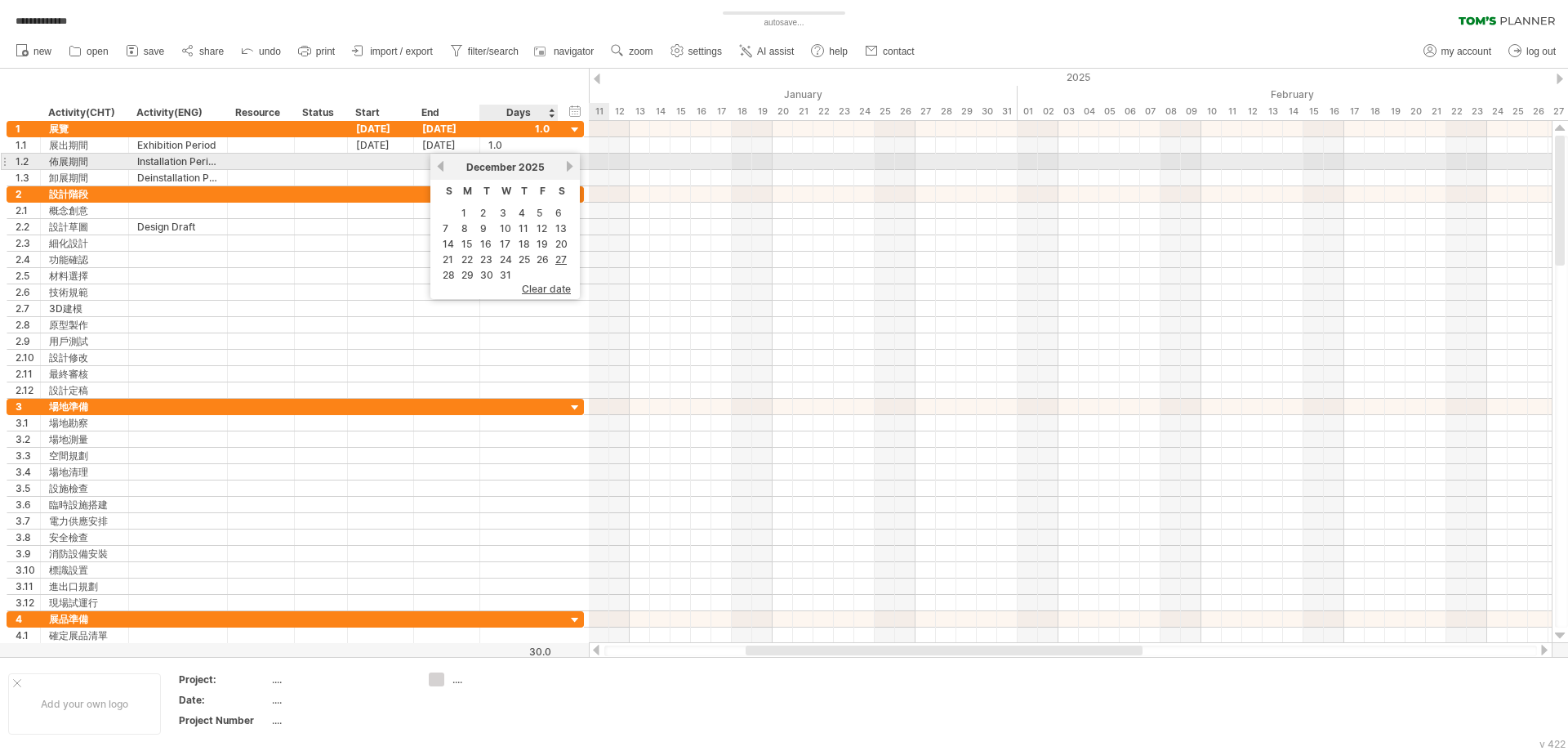
click at [567, 166] on link "next" at bounding box center [569, 166] width 12 height 12
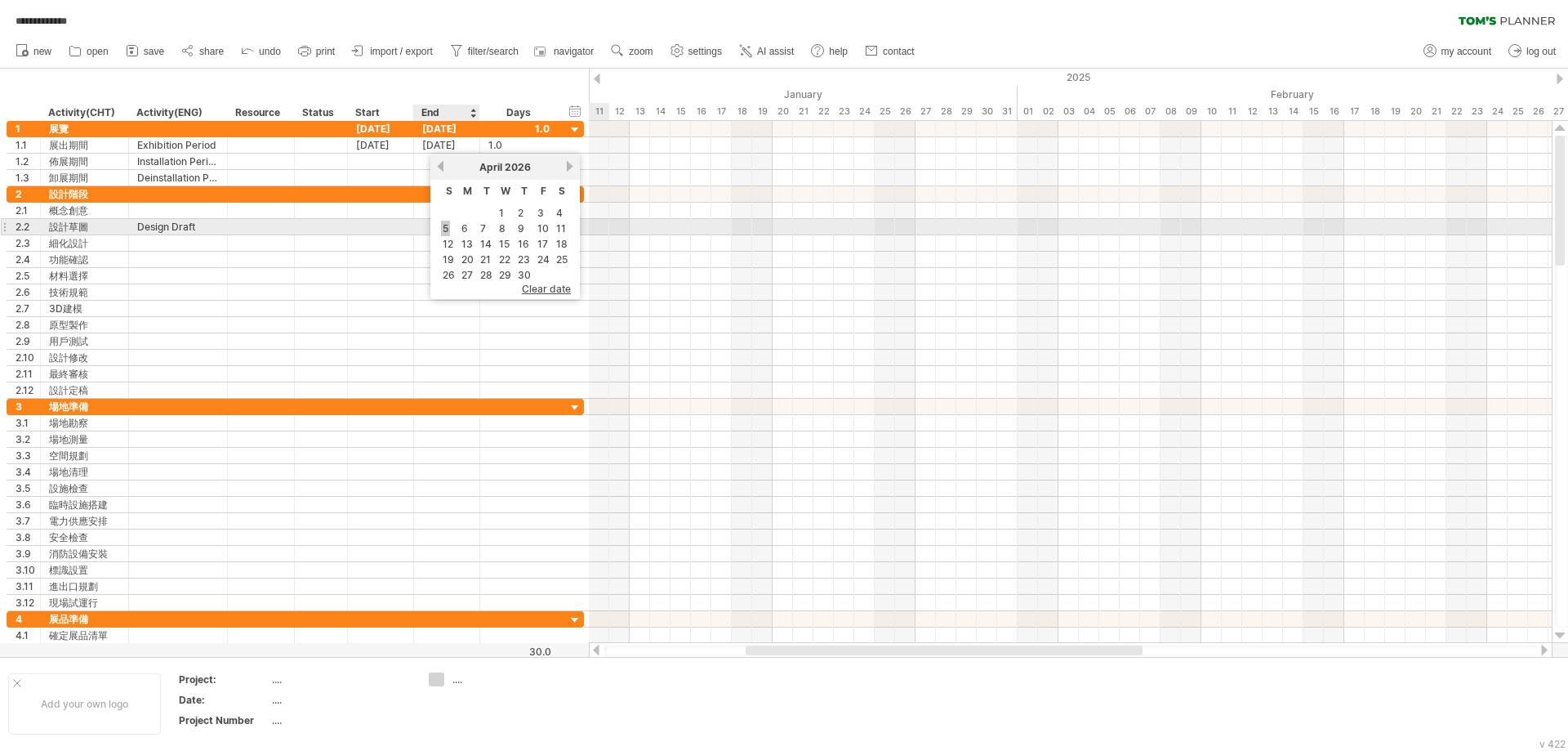
click at [447, 231] on link "5" at bounding box center [446, 228] width 9 height 15
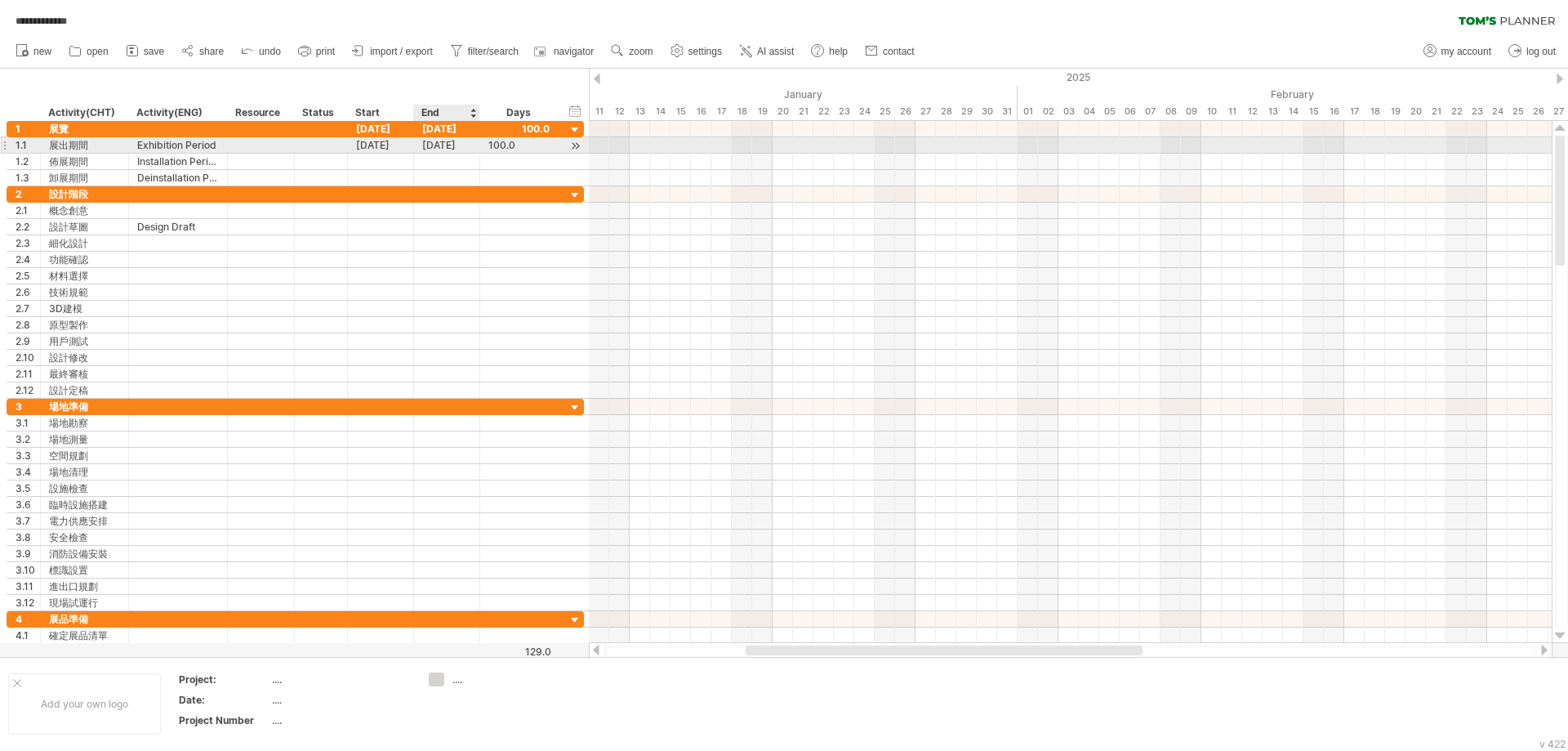
click at [457, 146] on div "[DATE]" at bounding box center [447, 145] width 66 height 15
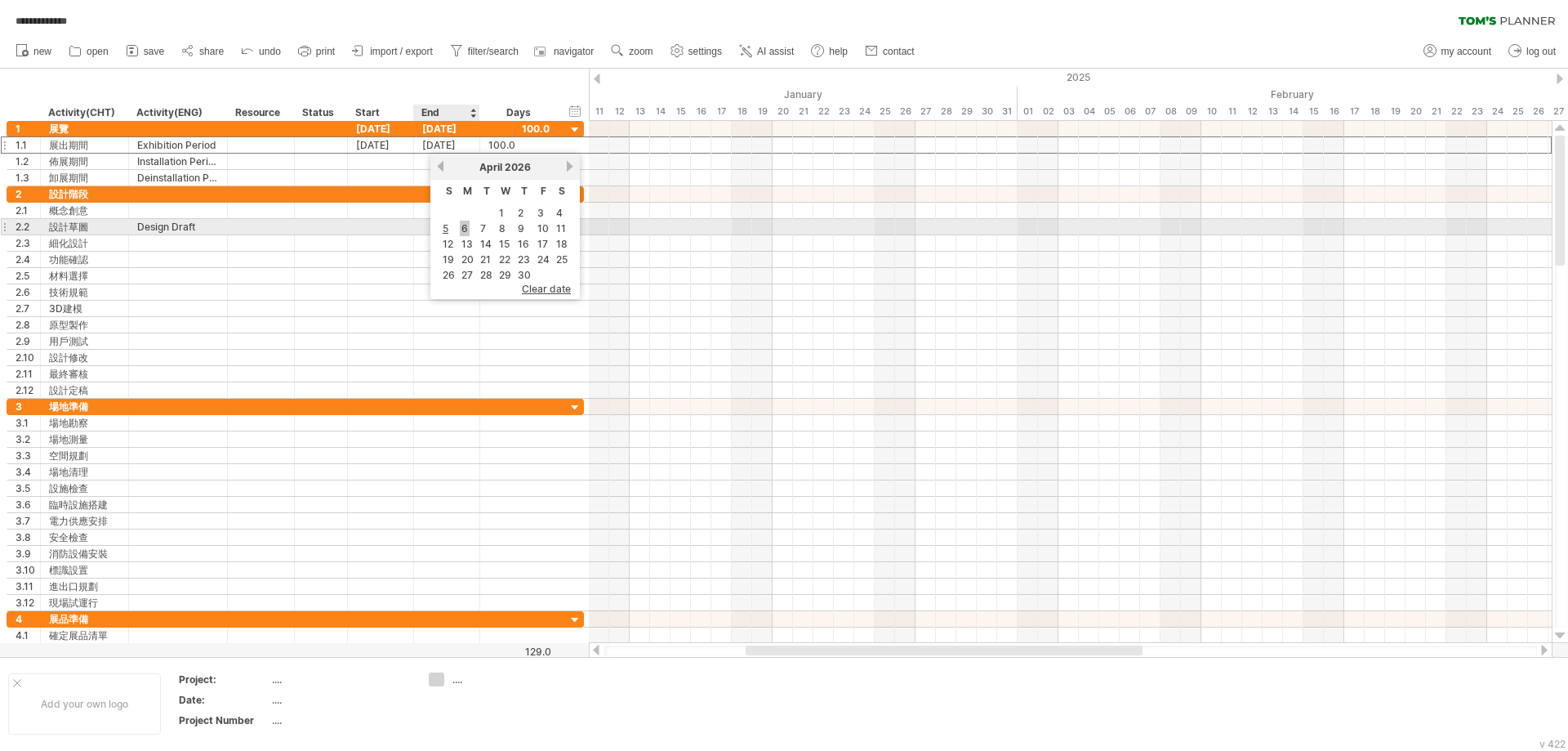
click at [464, 231] on link "6" at bounding box center [465, 228] width 9 height 15
